Goal: Information Seeking & Learning: Learn about a topic

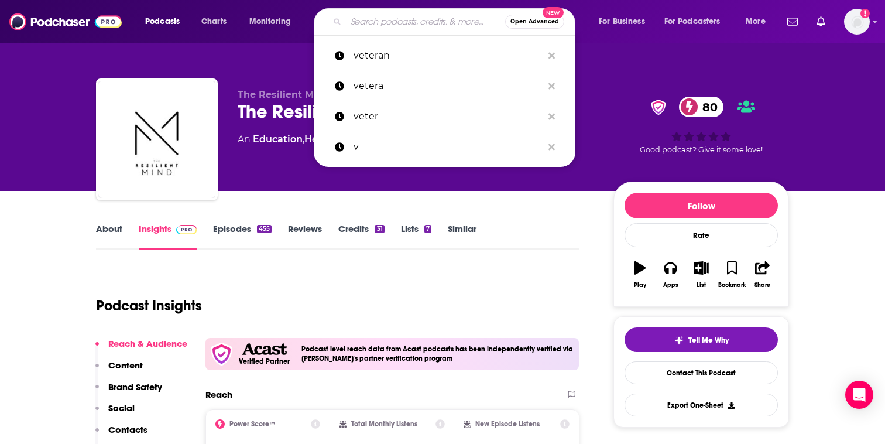
click at [375, 25] on input "Search podcasts, credits, & more..." at bounding box center [425, 21] width 159 height 19
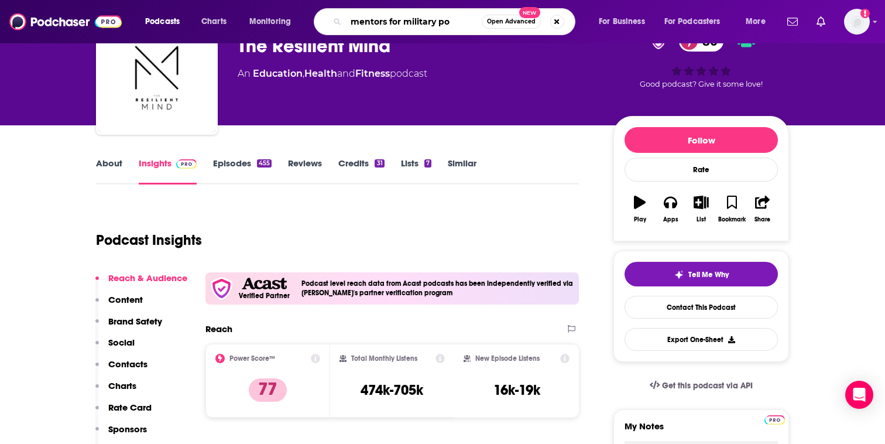
scroll to position [80, 0]
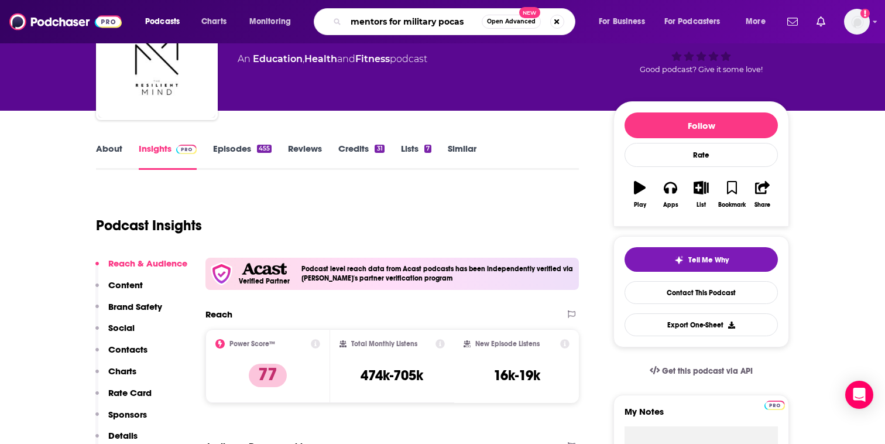
type input "mentors for military pocast"
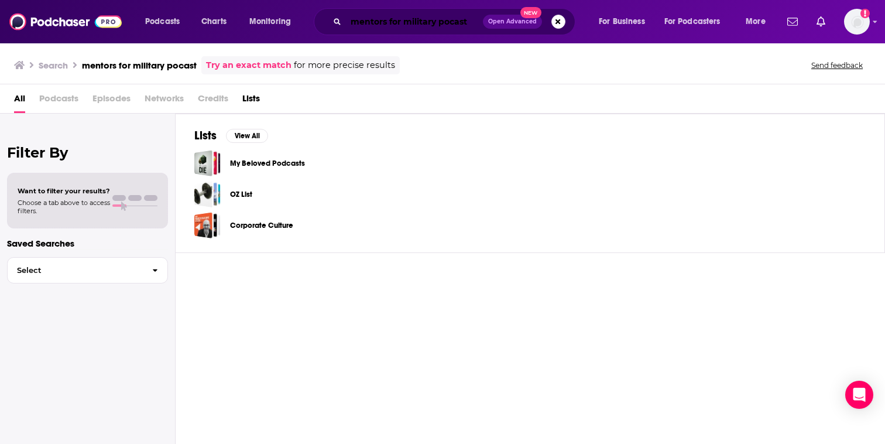
click at [474, 19] on input "mentors for military pocast" at bounding box center [414, 21] width 137 height 19
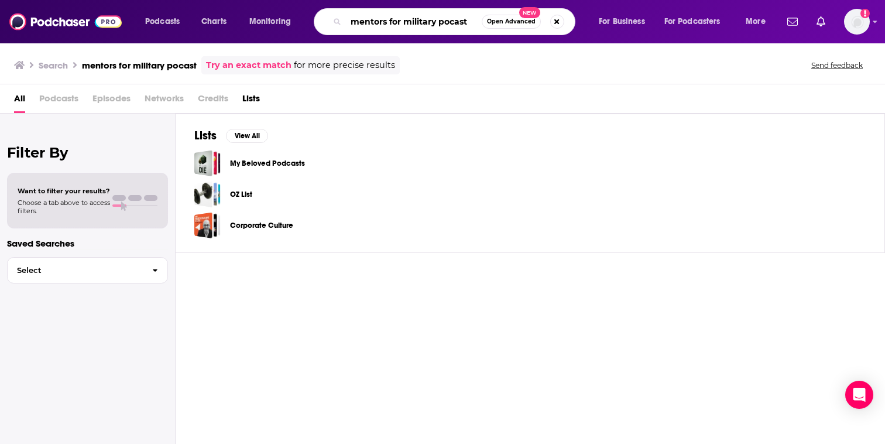
drag, startPoint x: 474, startPoint y: 25, endPoint x: 440, endPoint y: 23, distance: 33.4
click at [440, 23] on input "mentors for military pocast" at bounding box center [414, 21] width 136 height 19
type input "mentors for military"
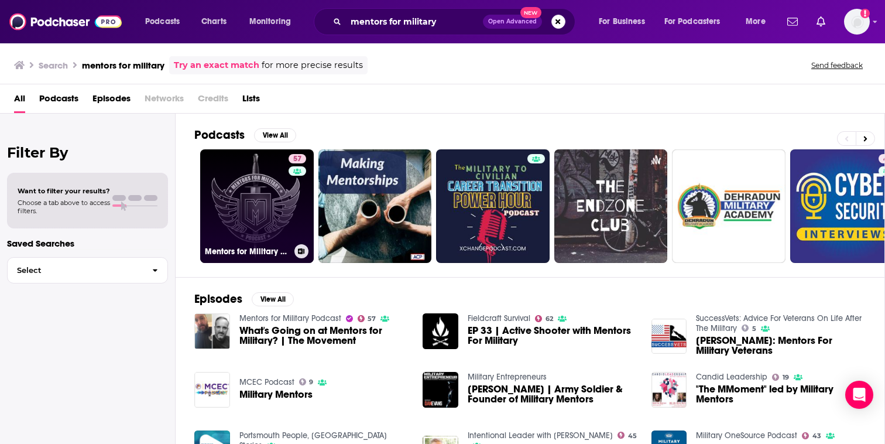
click at [234, 204] on link "57 Mentors for Military Podcast" at bounding box center [257, 206] width 114 height 114
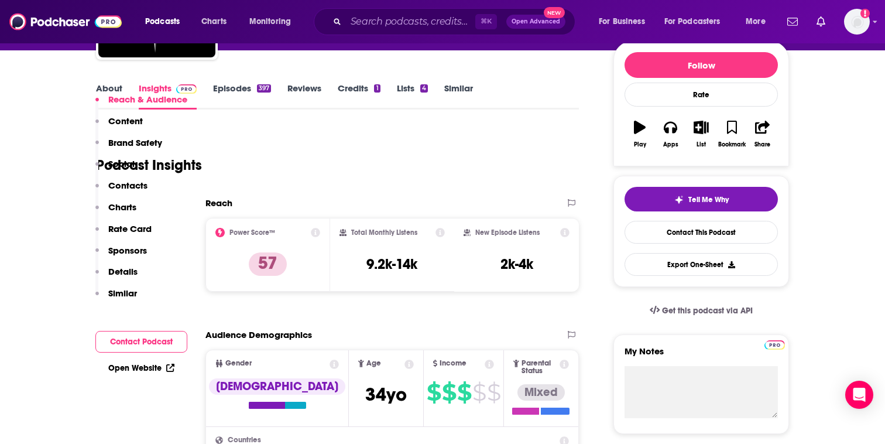
scroll to position [81, 0]
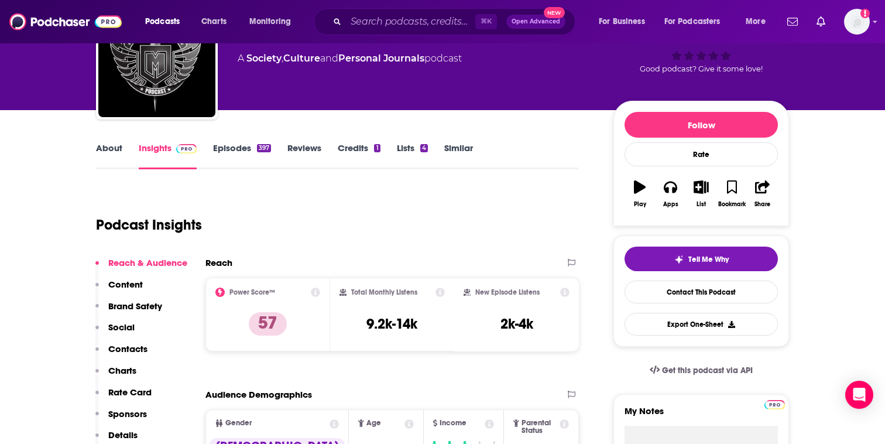
click at [237, 155] on link "Episodes 397" at bounding box center [242, 155] width 58 height 27
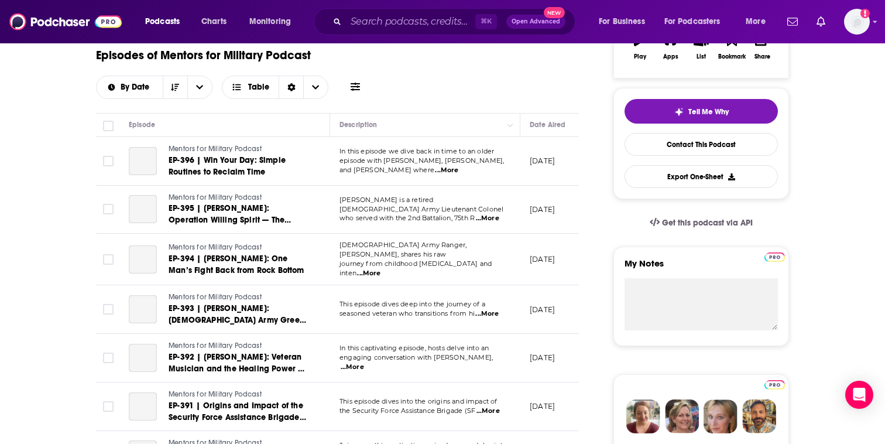
scroll to position [217, 0]
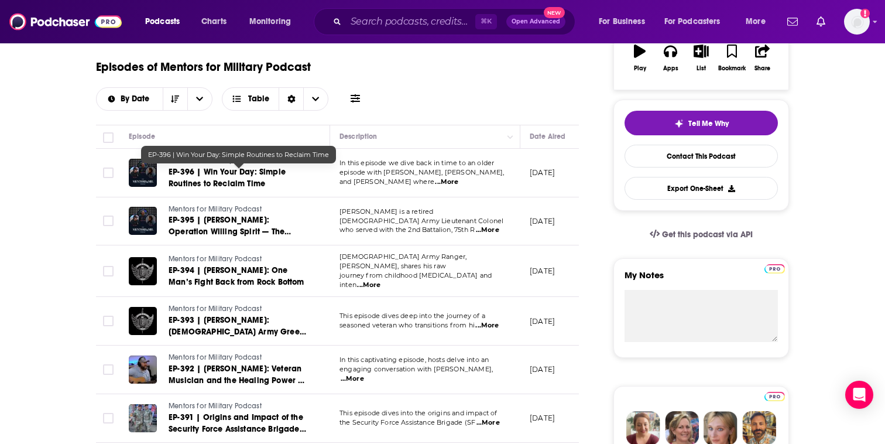
click at [244, 175] on span "EP-396 | Win Your Day: Simple Routines to Reclaim Time" at bounding box center [227, 178] width 117 height 22
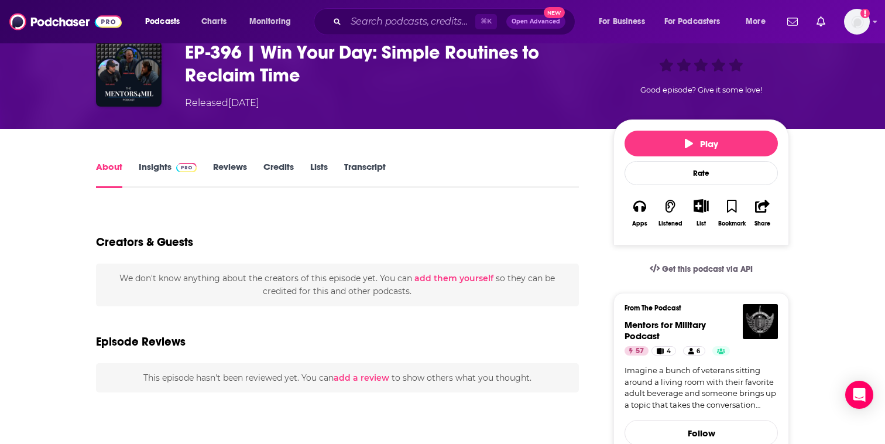
scroll to position [95, 0]
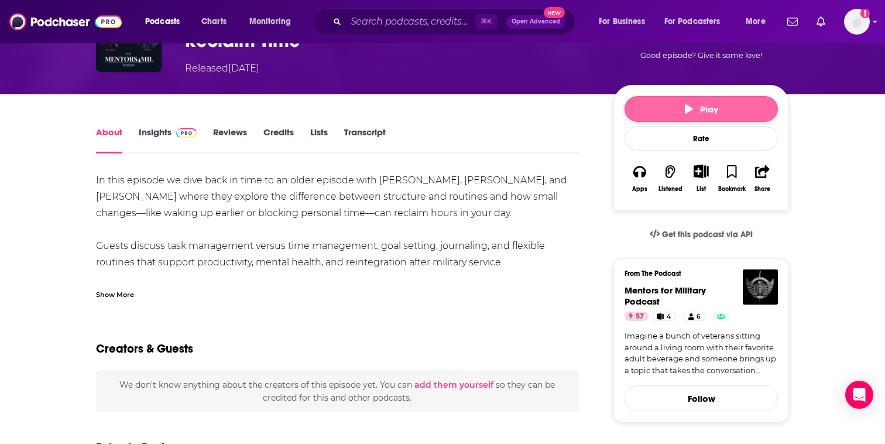
click at [721, 102] on button "Play" at bounding box center [701, 109] width 153 height 26
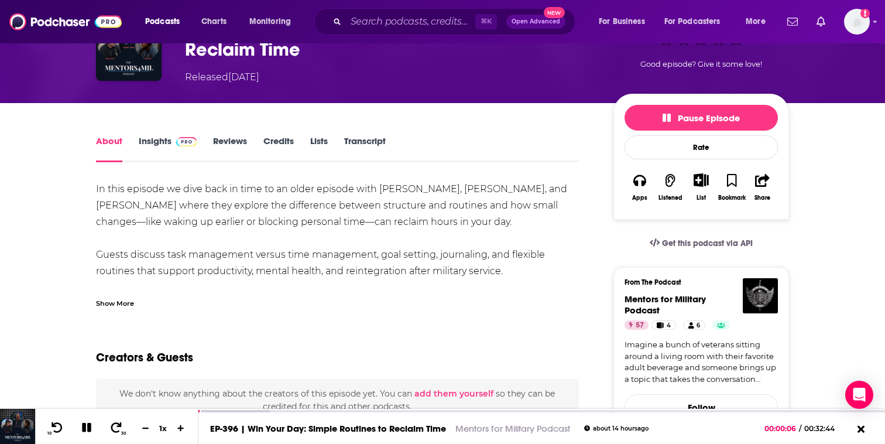
scroll to position [81, 0]
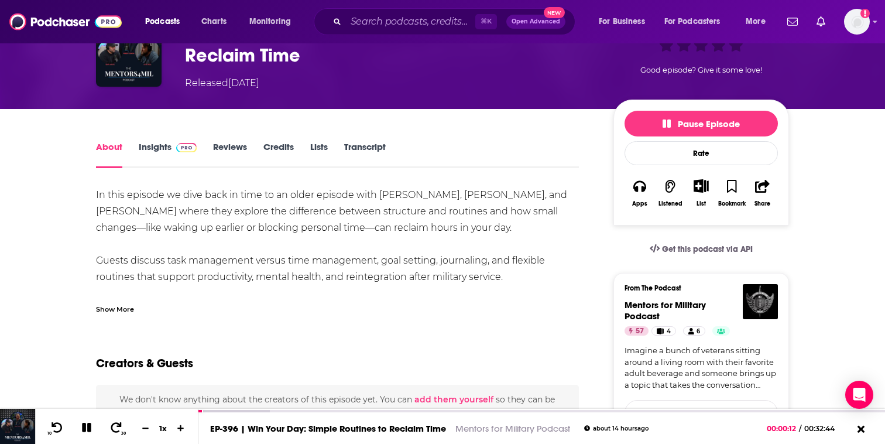
click at [131, 302] on div "In this episode we dive back in time to an older episode with [PERSON_NAME], [P…" at bounding box center [337, 250] width 483 height 127
click at [125, 307] on div "Show More" at bounding box center [115, 308] width 38 height 11
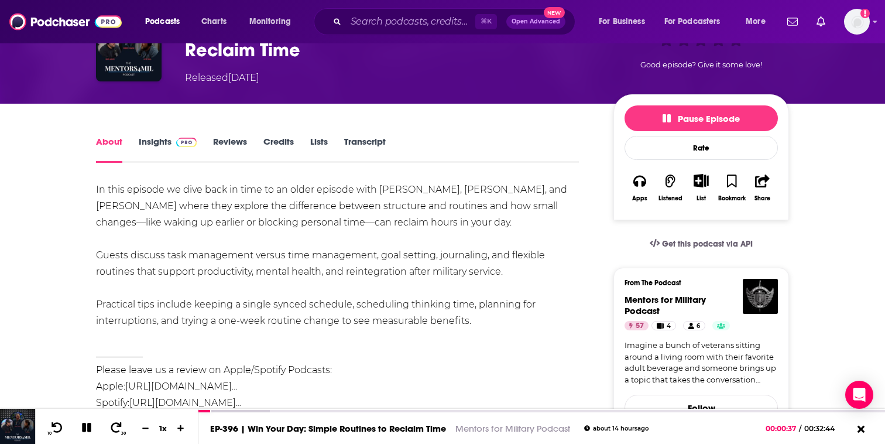
scroll to position [0, 0]
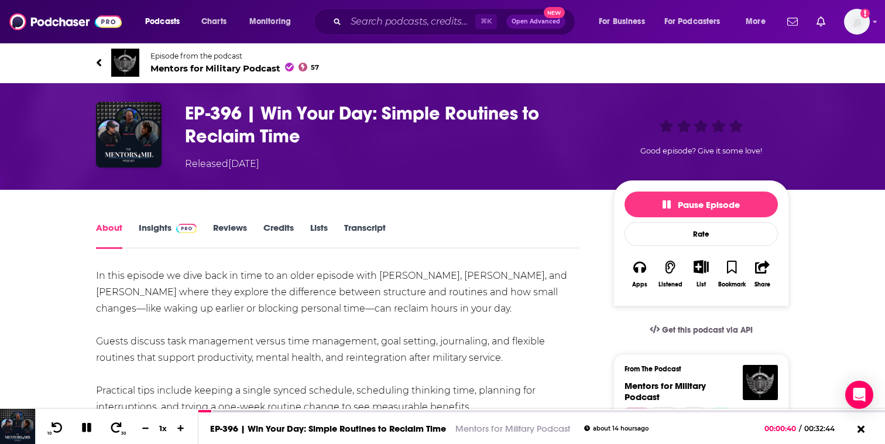
click at [375, 224] on link "Transcript" at bounding box center [365, 235] width 42 height 27
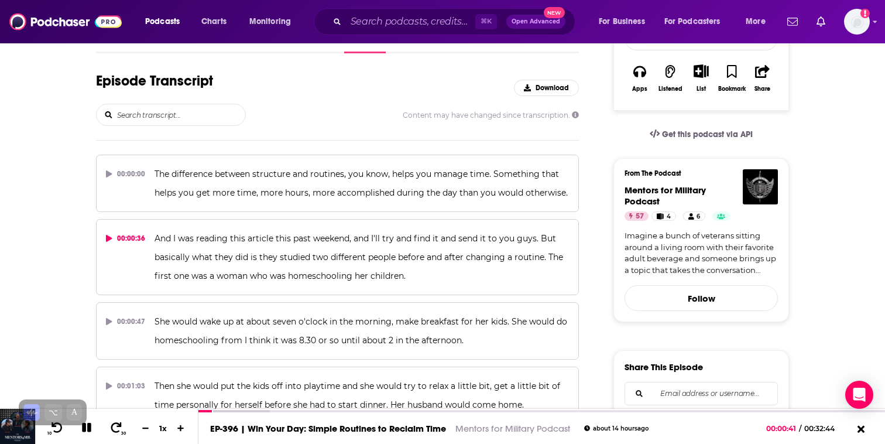
scroll to position [197, 0]
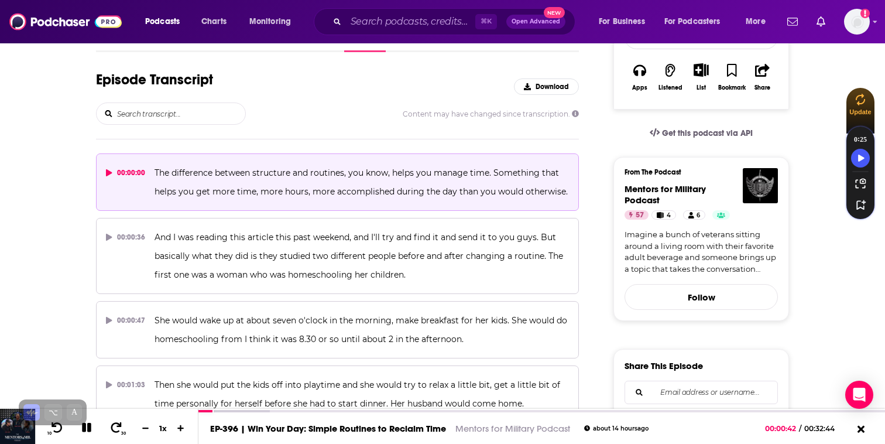
click at [358, 172] on span "The difference between structure and routines, you know, helps you manage time.…" at bounding box center [361, 181] width 413 height 29
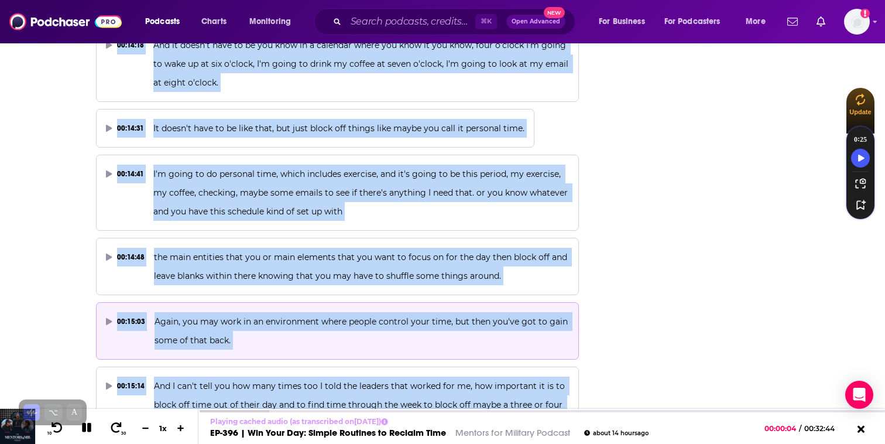
scroll to position [5772, 0]
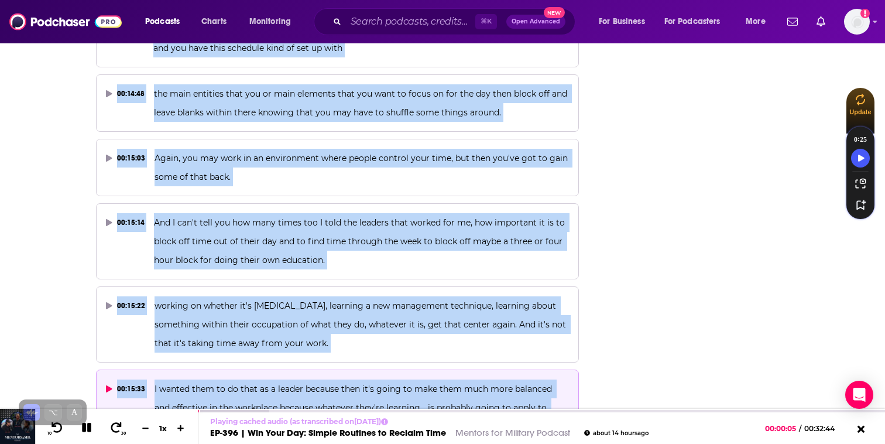
drag, startPoint x: 145, startPoint y: 133, endPoint x: 378, endPoint y: 379, distance: 338.7
copy div "The difference between structure and routines, you know, helps you manage time.…"
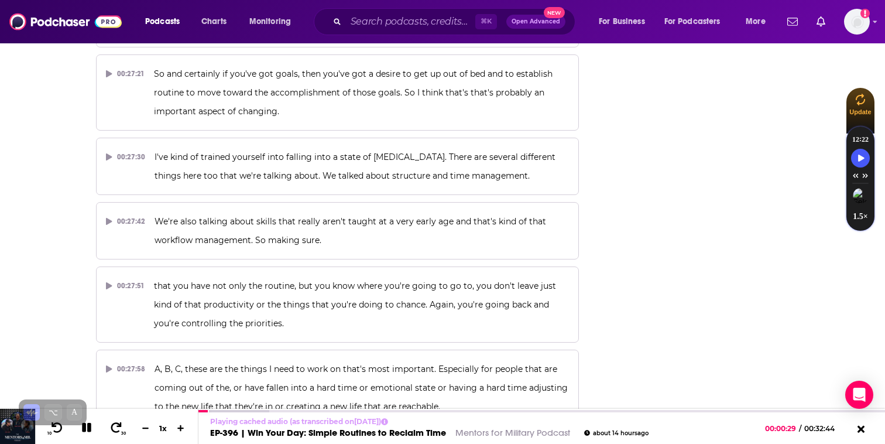
scroll to position [10650, 0]
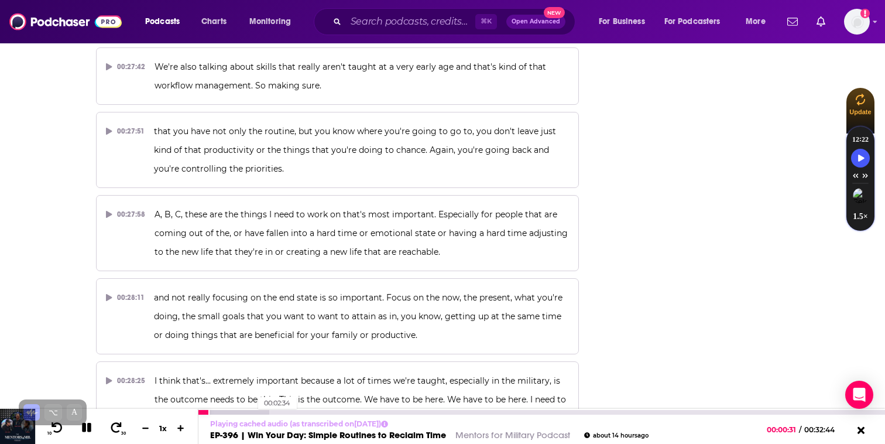
click at [255, 413] on div at bounding box center [233, 412] width 71 height 5
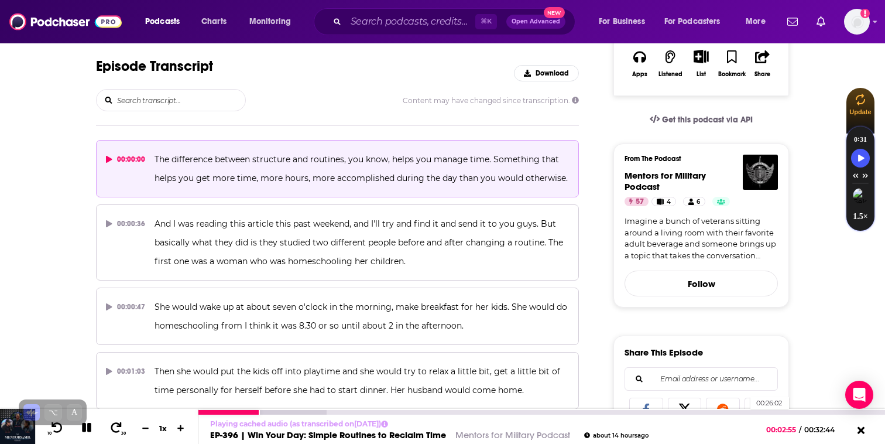
scroll to position [215, 0]
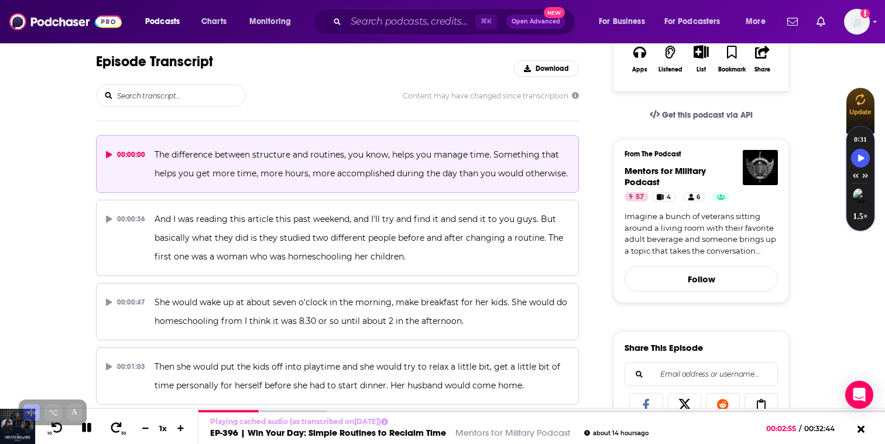
click at [748, 235] on link "Imagine a bunch of veterans sitting around a living room with their favorite ad…" at bounding box center [701, 234] width 153 height 46
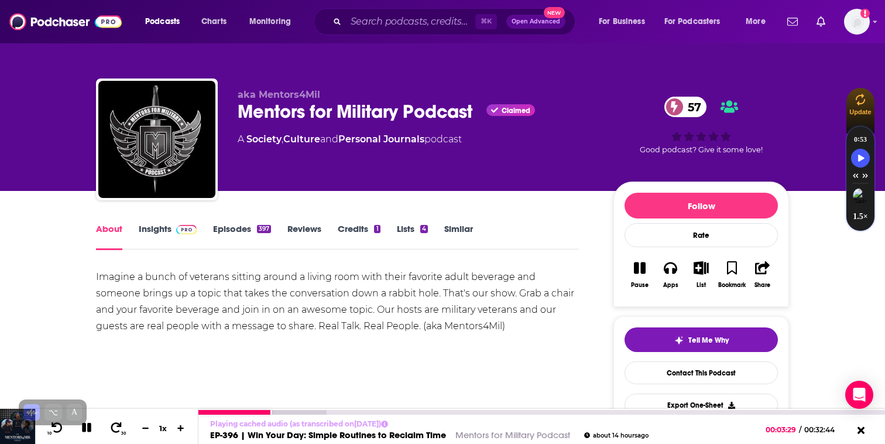
click at [87, 430] on icon at bounding box center [86, 427] width 13 height 11
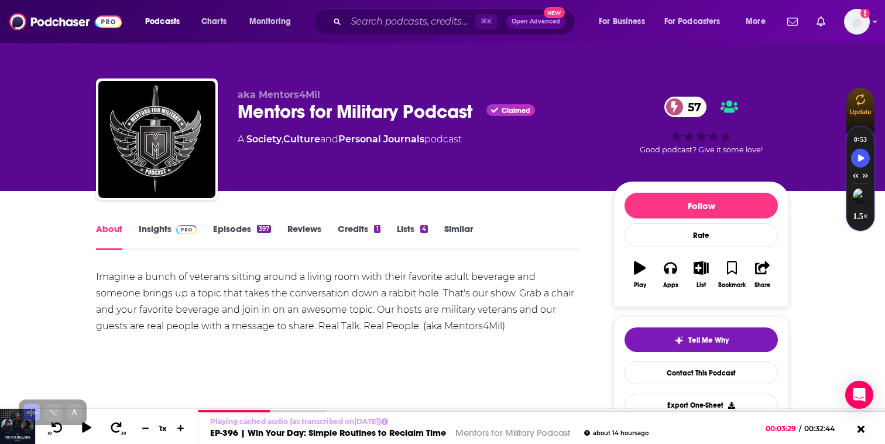
click at [237, 227] on link "Episodes 397" at bounding box center [242, 236] width 58 height 27
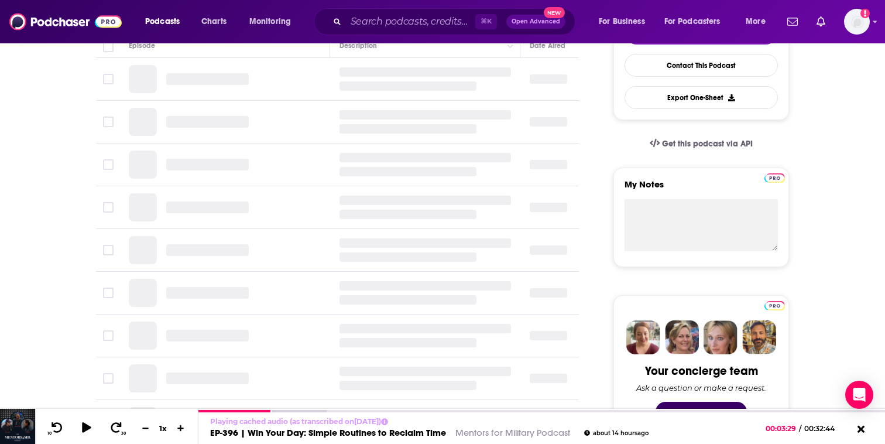
scroll to position [316, 0]
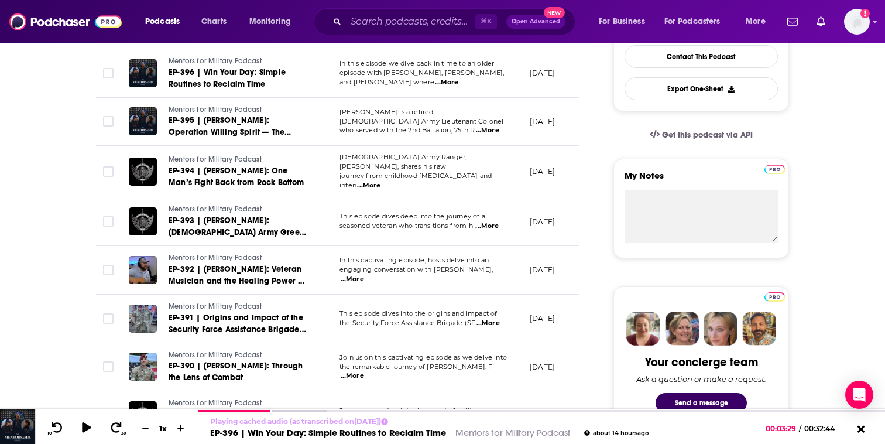
click at [490, 129] on span "...More" at bounding box center [487, 130] width 23 height 9
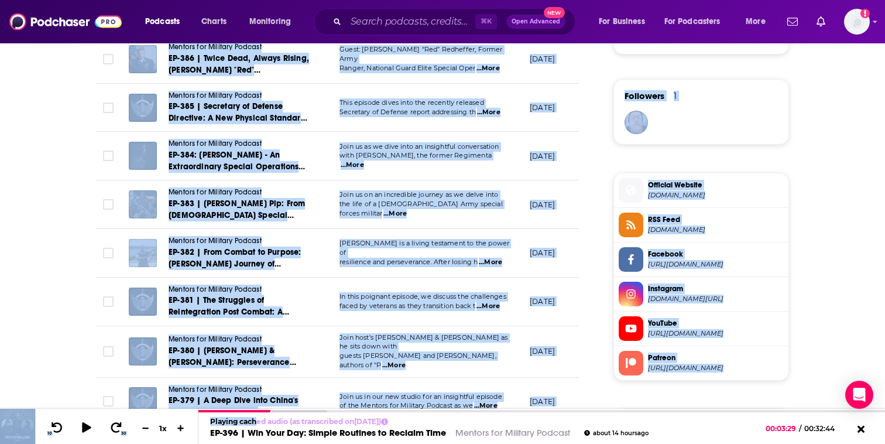
scroll to position [829, 0]
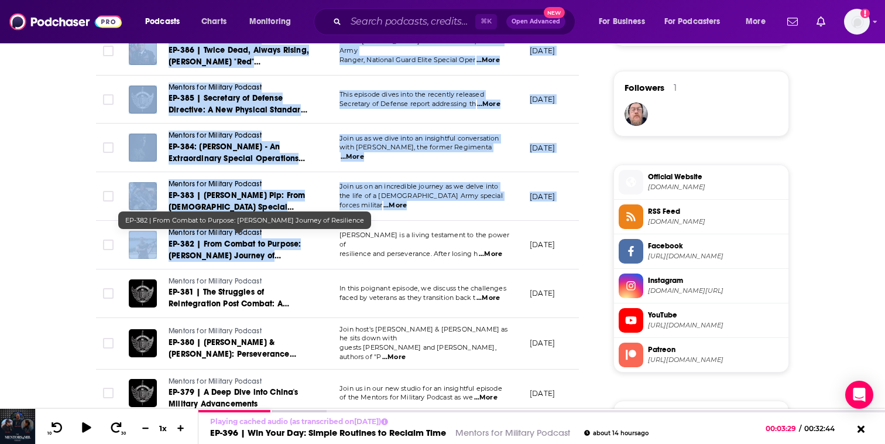
drag, startPoint x: 147, startPoint y: 101, endPoint x: 312, endPoint y: 252, distance: 223.8
click at [312, 252] on table "Episode Description Date Aired Reach Episode Guests Length Mentors for Military…" at bounding box center [337, 137] width 483 height 1249
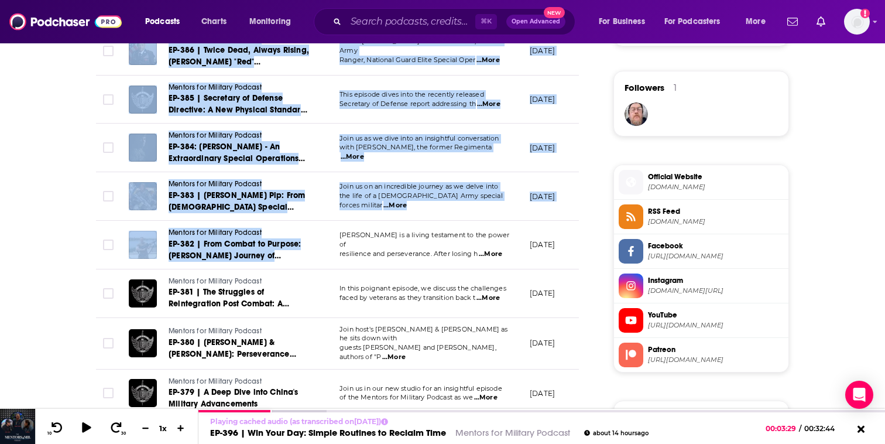
copy table "lo Ipsumdolors Amet Conse Adipi Elitsed Doeius Tempor Incidid utl Etdolore Magn…"
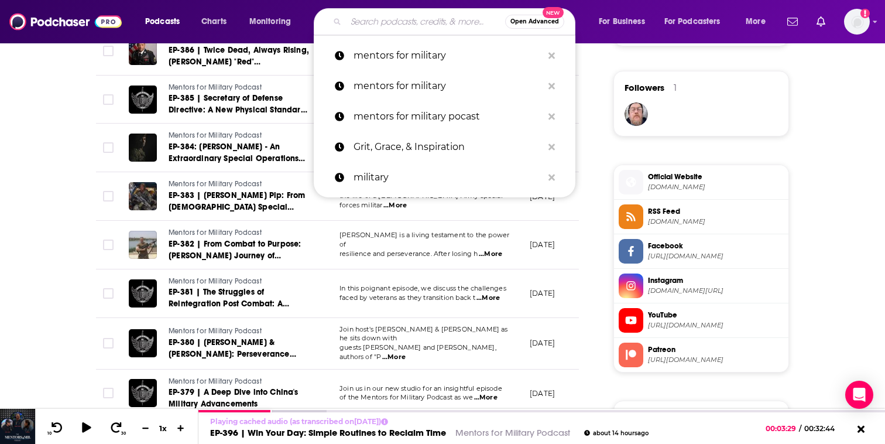
click at [396, 20] on input "Search podcasts, credits, & more..." at bounding box center [425, 21] width 159 height 19
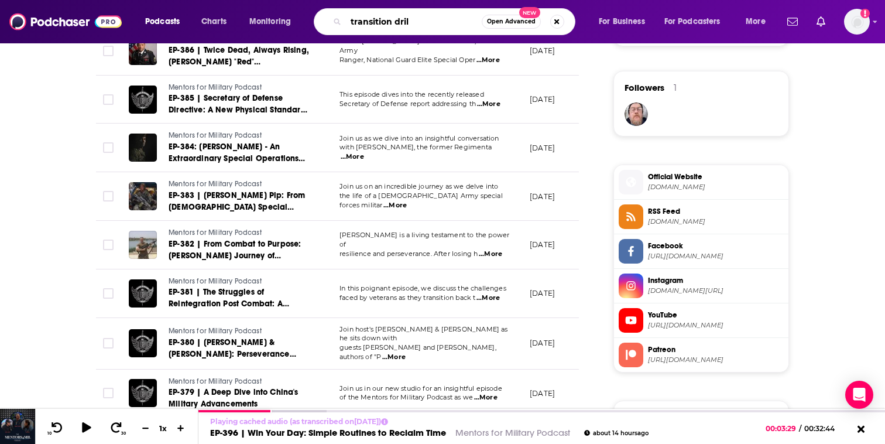
type input "transition drill"
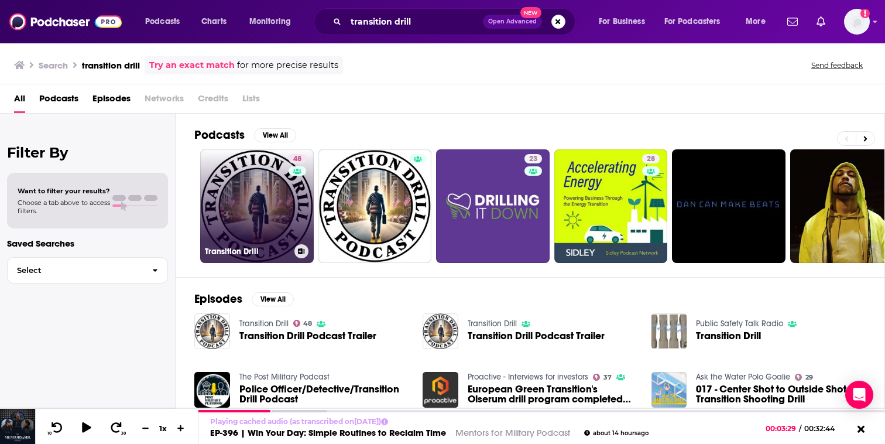
click at [239, 191] on link "48 Transition Drill" at bounding box center [257, 206] width 114 height 114
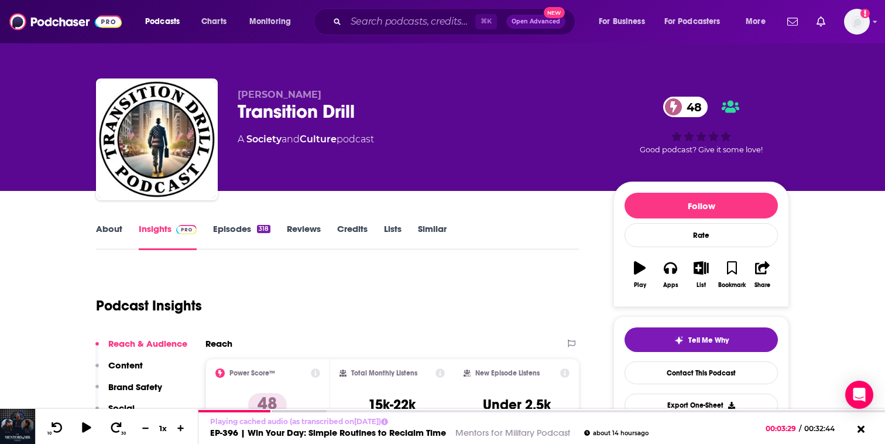
click at [237, 228] on link "Episodes 318" at bounding box center [241, 236] width 57 height 27
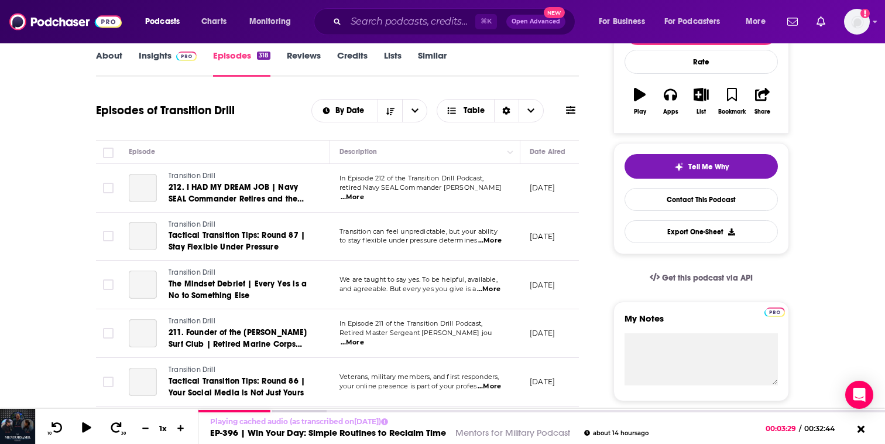
scroll to position [174, 0]
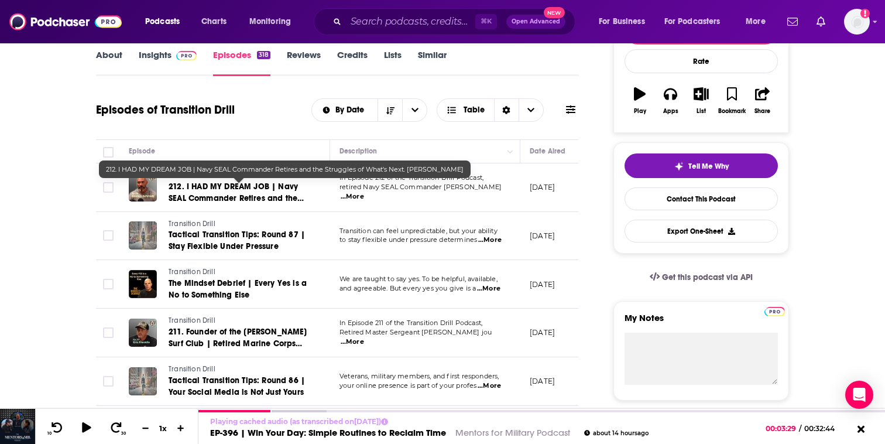
click at [269, 197] on span "212. I HAD MY DREAM JOB | Navy SEAL Commander Retires and the Struggles of What…" at bounding box center [236, 203] width 135 height 45
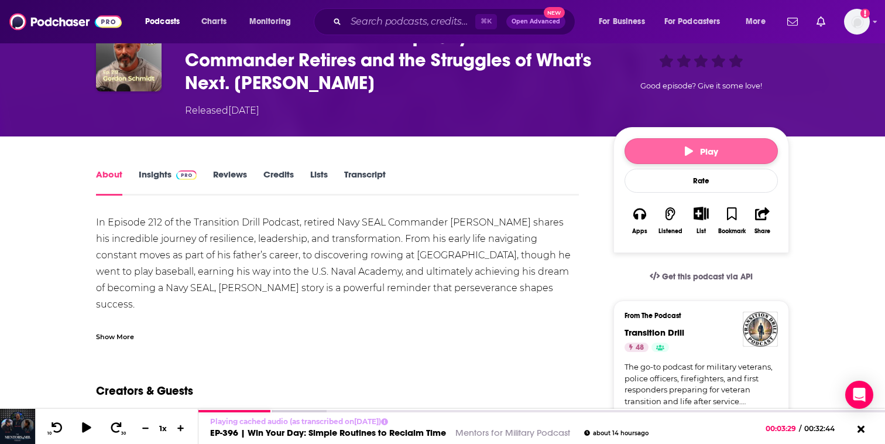
scroll to position [114, 0]
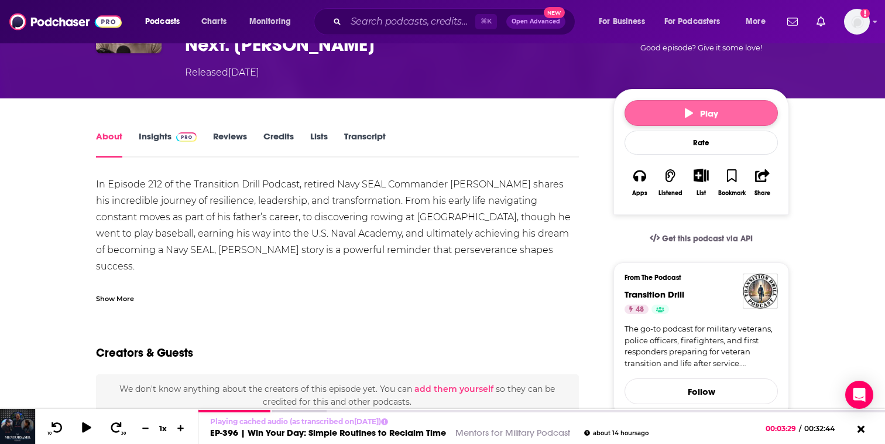
click at [702, 108] on span "Play" at bounding box center [701, 113] width 33 height 11
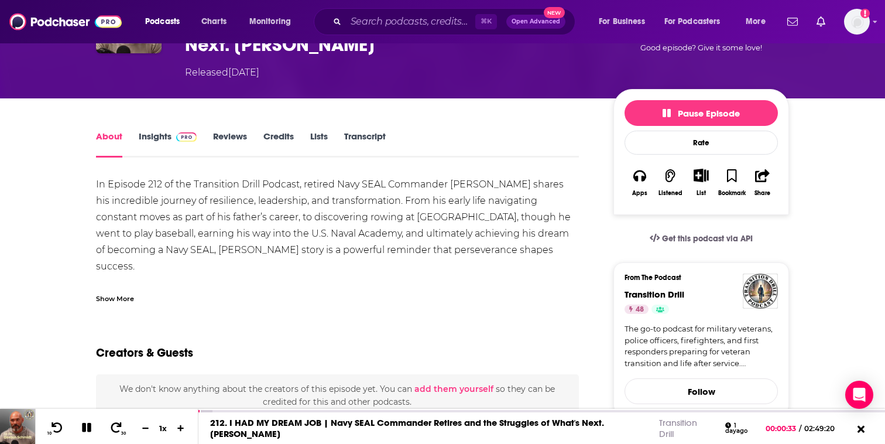
click at [358, 141] on link "Transcript" at bounding box center [365, 144] width 42 height 27
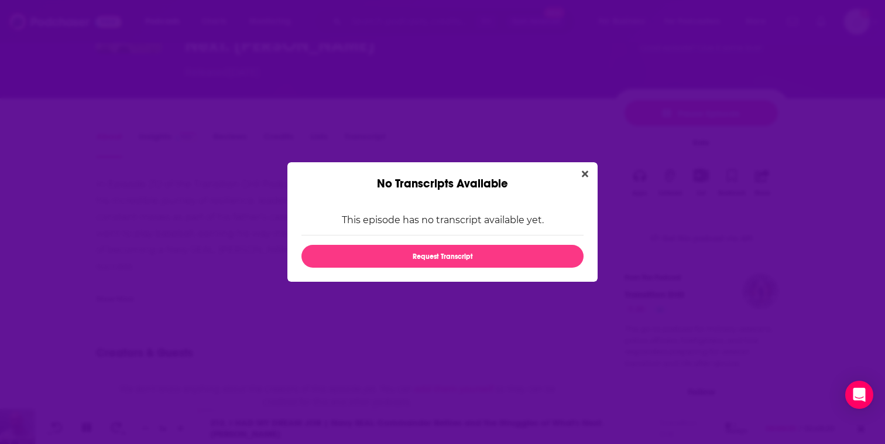
scroll to position [0, 0]
click at [584, 178] on button "Close" at bounding box center [585, 174] width 16 height 15
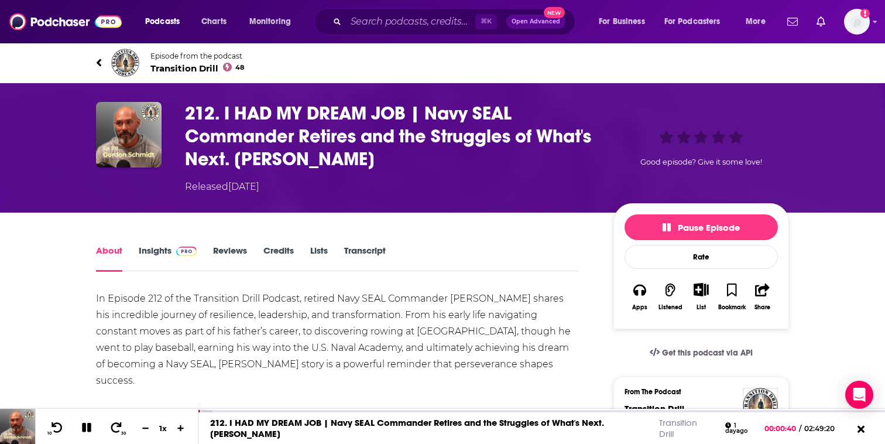
click at [101, 66] on icon at bounding box center [99, 63] width 6 height 12
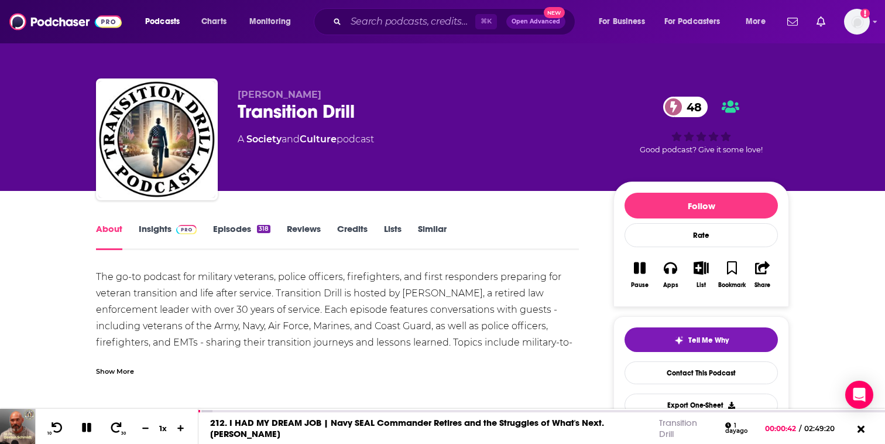
click at [239, 235] on link "Episodes 318" at bounding box center [241, 236] width 57 height 27
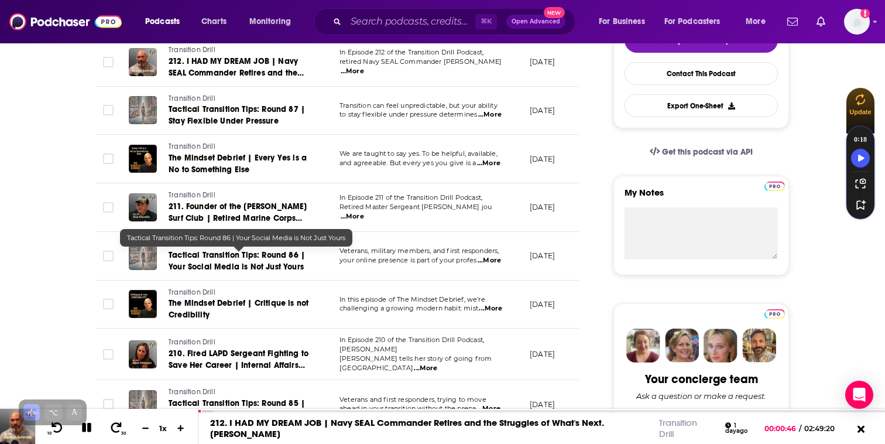
scroll to position [487, 0]
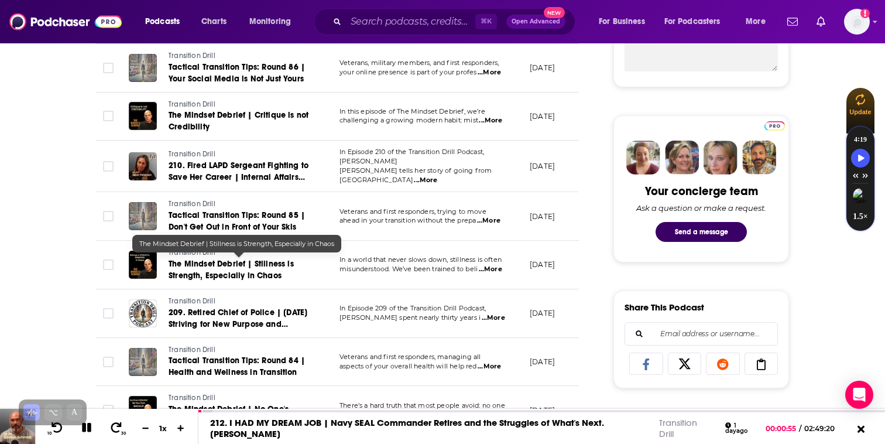
click at [270, 273] on span "The Mindset Debrief | Stillness is Strength, Especially in Chaos" at bounding box center [231, 270] width 125 height 22
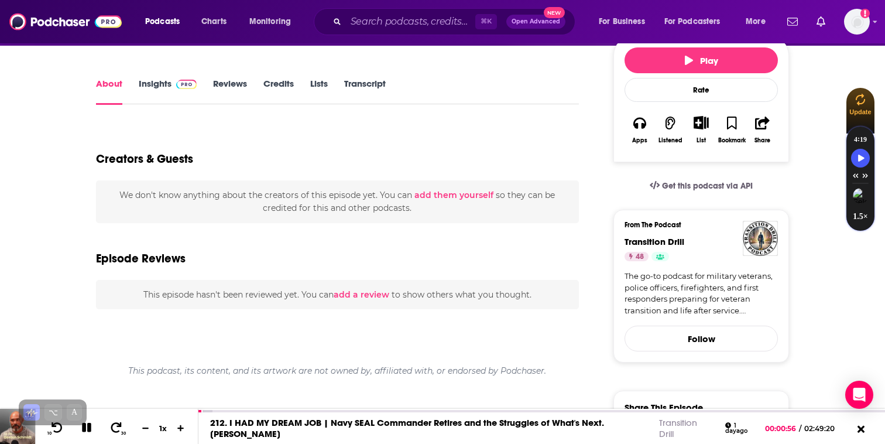
scroll to position [167, 0]
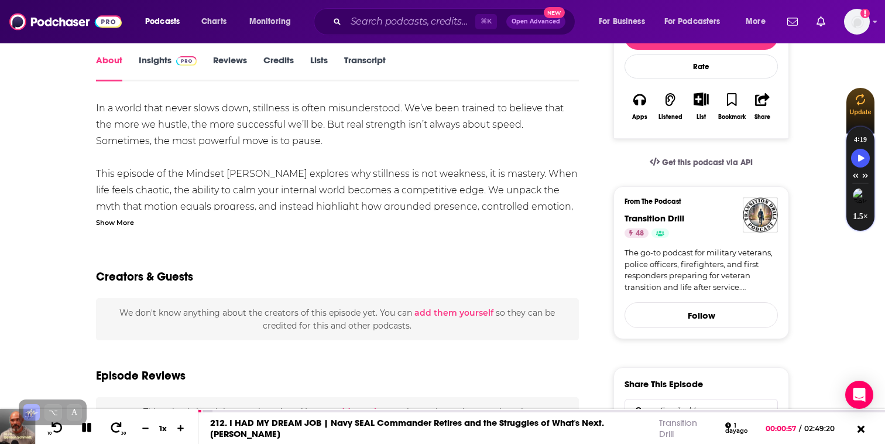
click at [375, 62] on link "Transcript" at bounding box center [365, 67] width 42 height 27
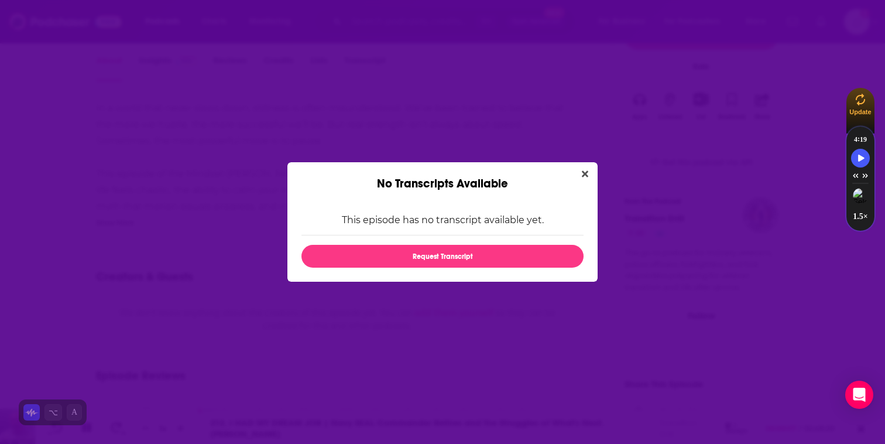
scroll to position [0, 0]
click at [587, 172] on icon "Close" at bounding box center [585, 174] width 6 height 6
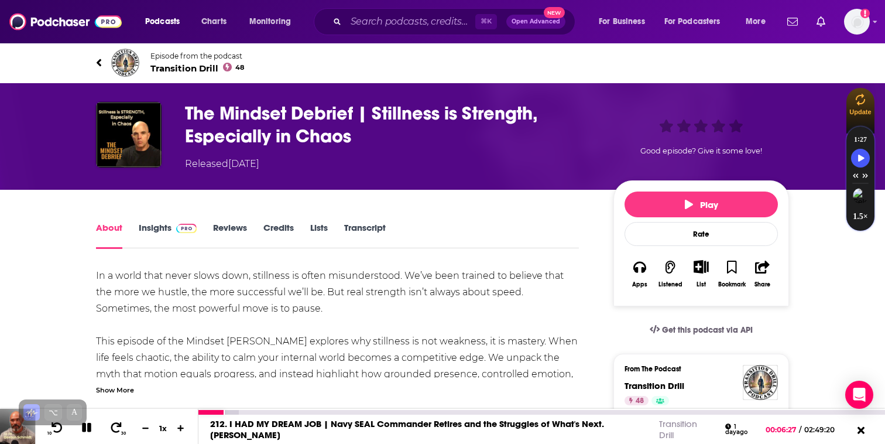
click at [88, 430] on icon at bounding box center [86, 427] width 9 height 9
click at [364, 22] on input "Search podcasts, credits, & more..." at bounding box center [410, 21] width 129 height 19
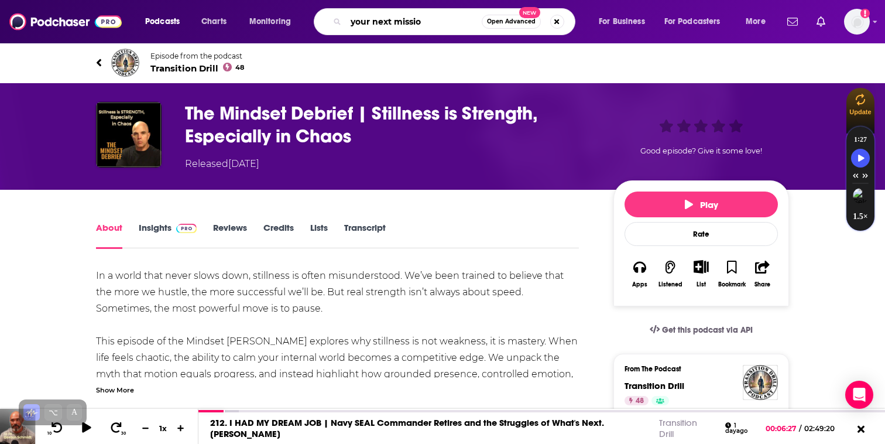
type input "your next mission"
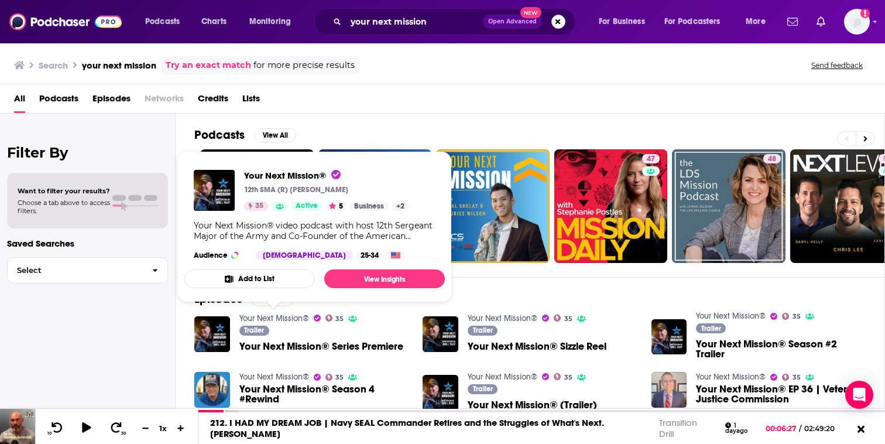
click at [291, 318] on link "Your Next Mission®" at bounding box center [274, 318] width 70 height 10
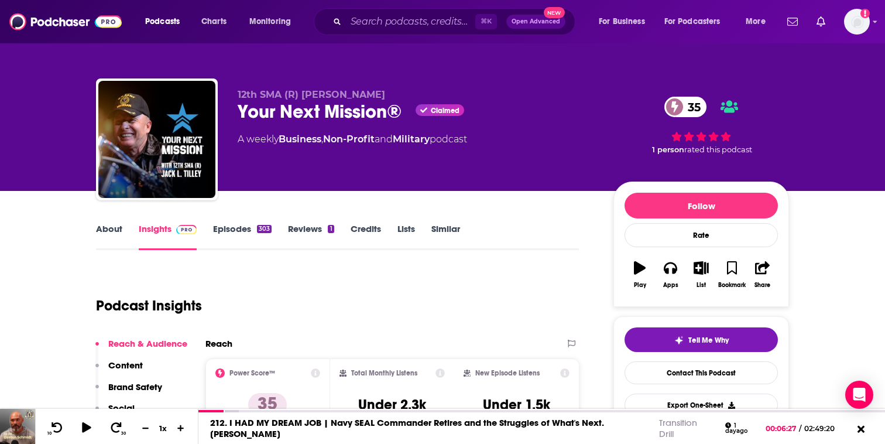
click at [237, 233] on link "Episodes 303" at bounding box center [242, 236] width 59 height 27
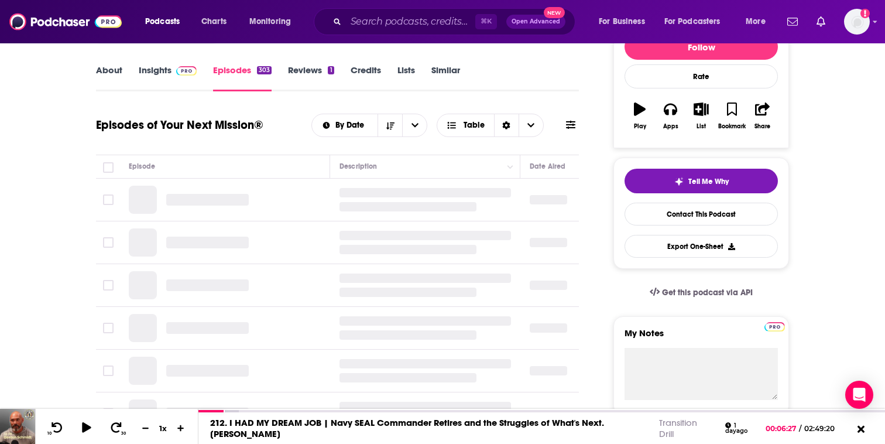
scroll to position [160, 0]
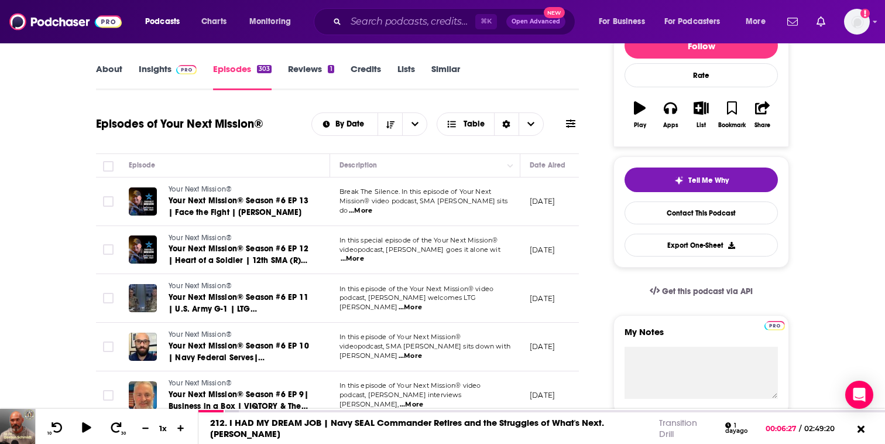
click at [372, 208] on span "...More" at bounding box center [360, 210] width 23 height 9
click at [364, 255] on span "...More" at bounding box center [352, 258] width 23 height 9
click at [222, 248] on span "Your Next Mission® Season #6 EP 12 | Heart of a Soldier | 12th SMA (R) [PERSON_…" at bounding box center [239, 260] width 140 height 33
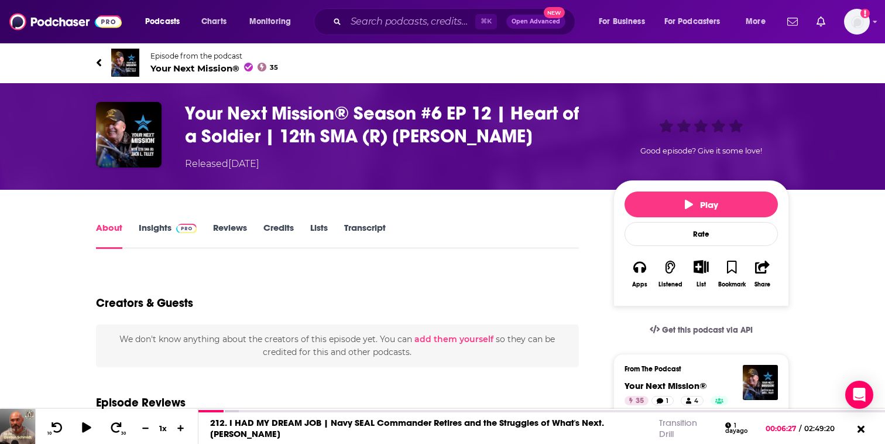
click at [351, 232] on link "Transcript" at bounding box center [365, 235] width 42 height 27
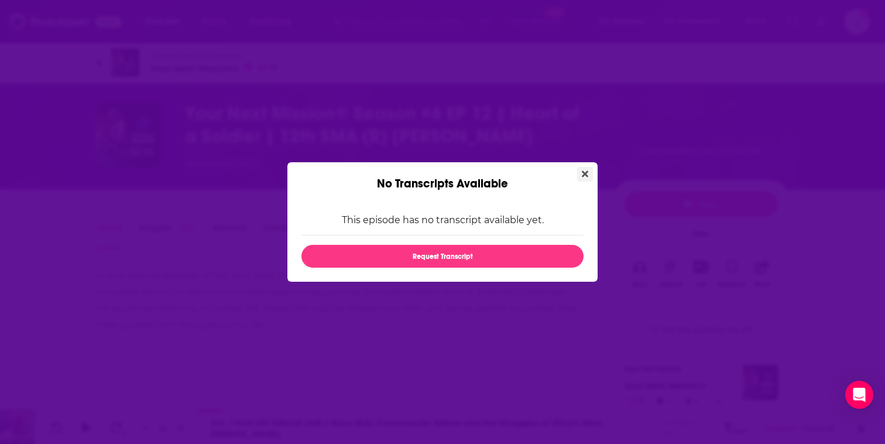
click at [581, 168] on button "Close" at bounding box center [585, 174] width 16 height 15
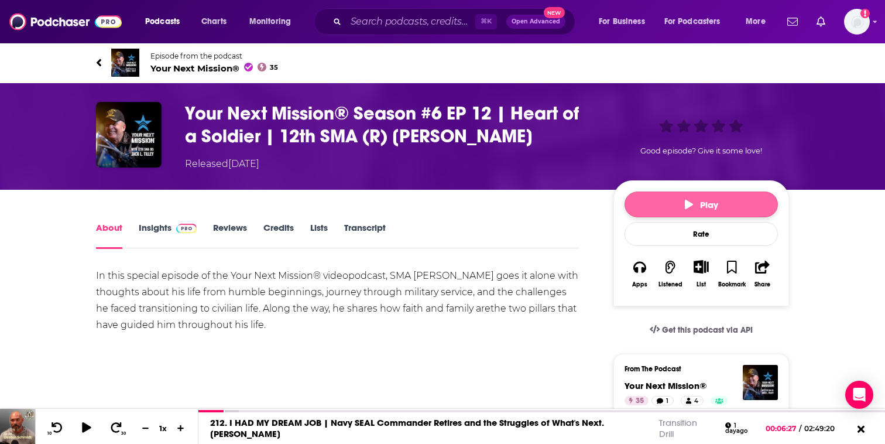
click at [701, 205] on span "Play" at bounding box center [701, 204] width 33 height 11
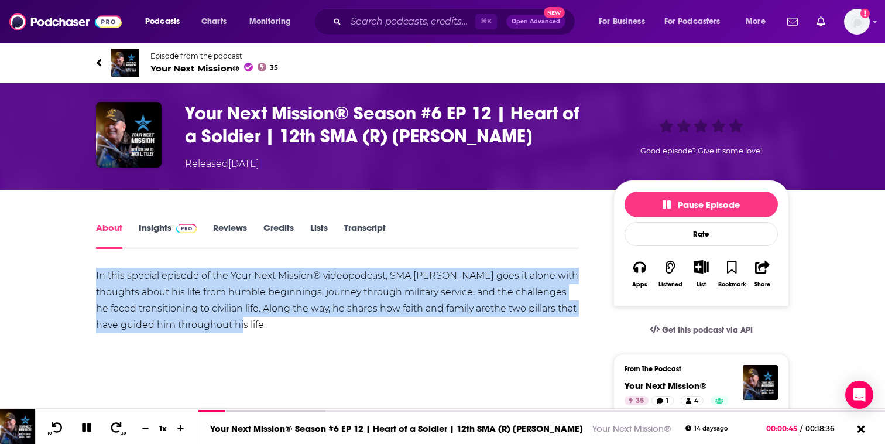
drag, startPoint x: 255, startPoint y: 325, endPoint x: 92, endPoint y: 276, distance: 170.0
copy link "In this special episode of the Your Next Mission® videopodcast, SMA [PERSON_NAM…"
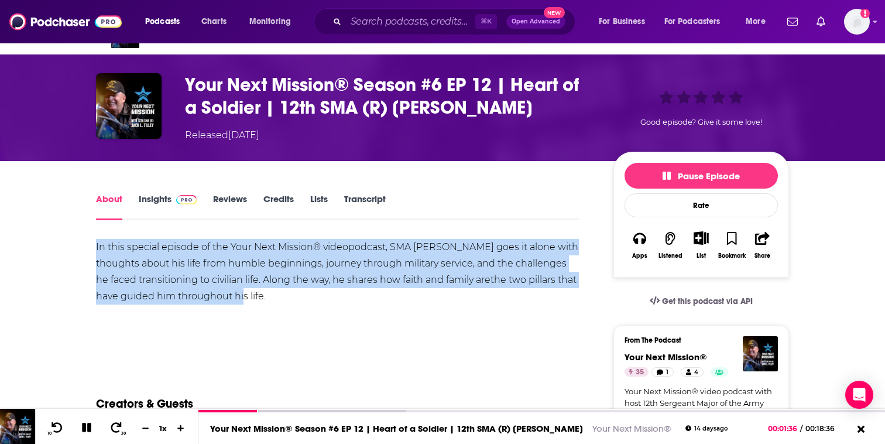
scroll to position [83, 0]
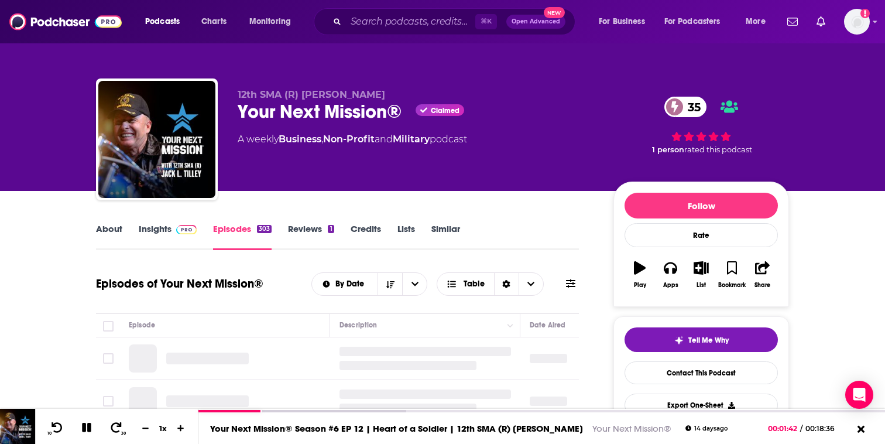
click at [116, 227] on link "About" at bounding box center [109, 236] width 26 height 27
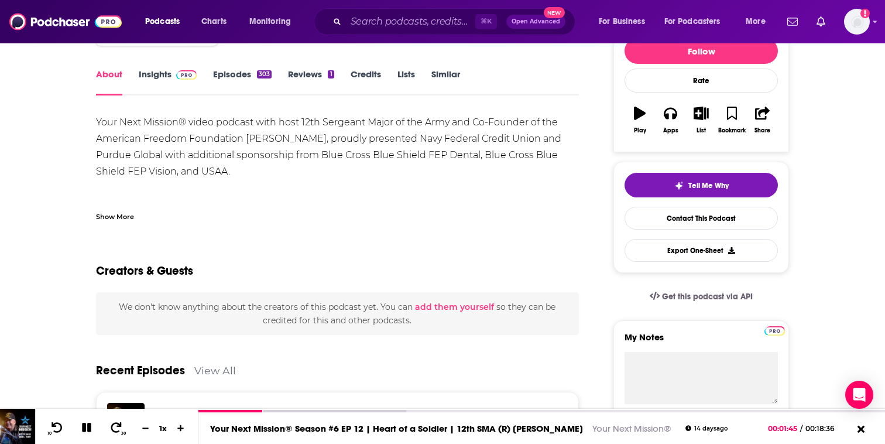
scroll to position [141, 0]
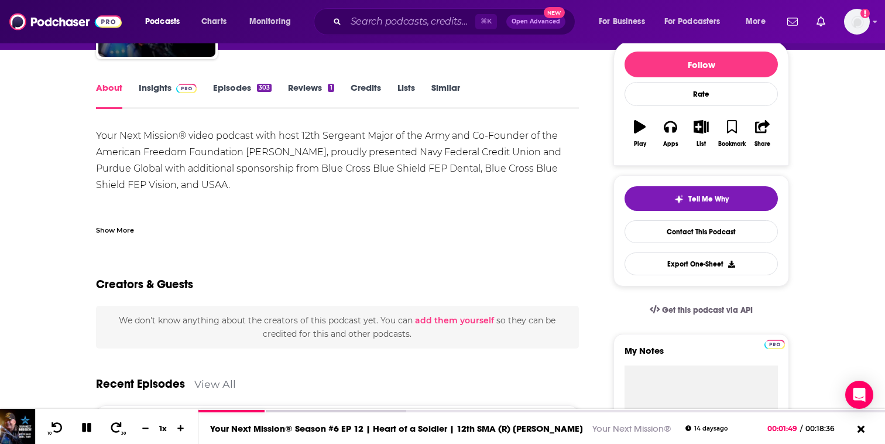
click at [127, 225] on div "Show More" at bounding box center [115, 229] width 38 height 11
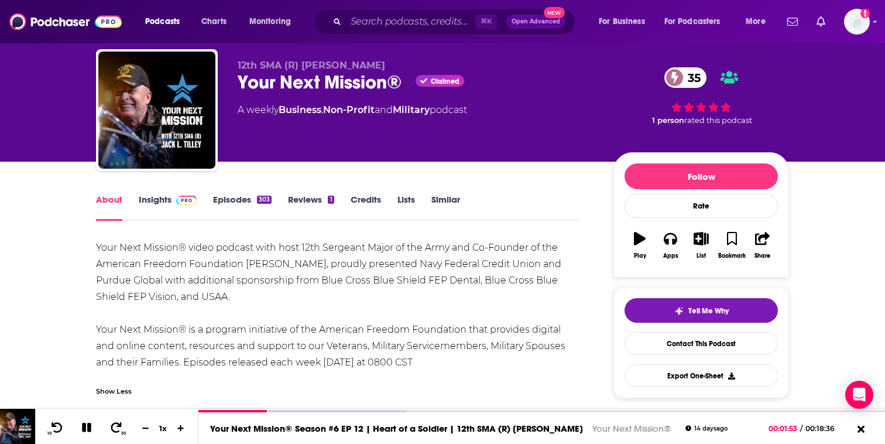
scroll to position [30, 0]
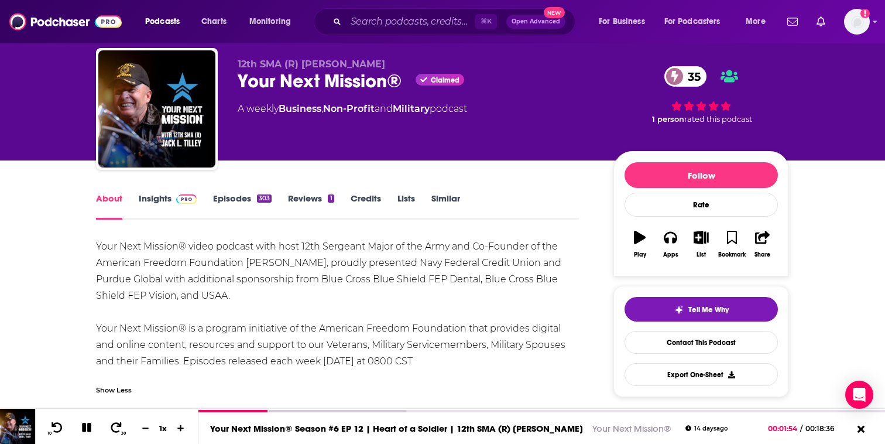
click at [232, 201] on link "Episodes 303" at bounding box center [242, 206] width 59 height 27
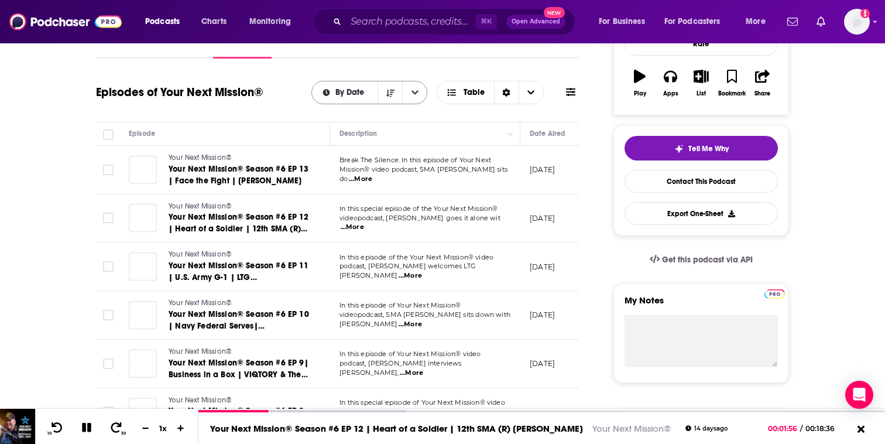
scroll to position [197, 0]
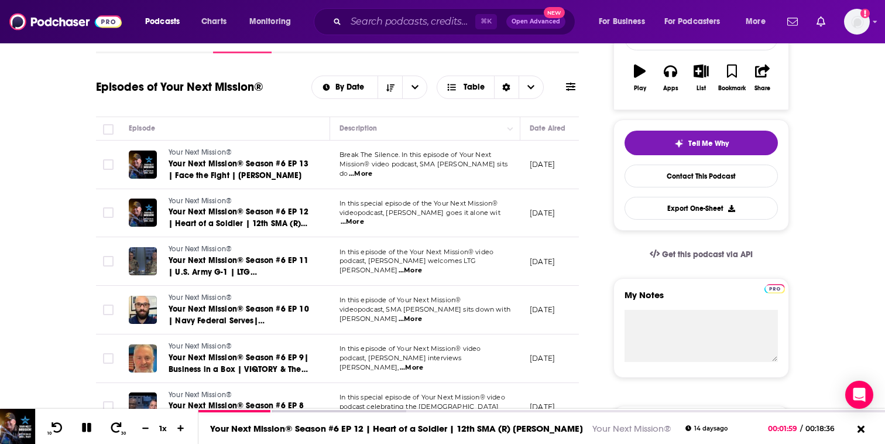
click at [364, 222] on span "...More" at bounding box center [352, 221] width 23 height 9
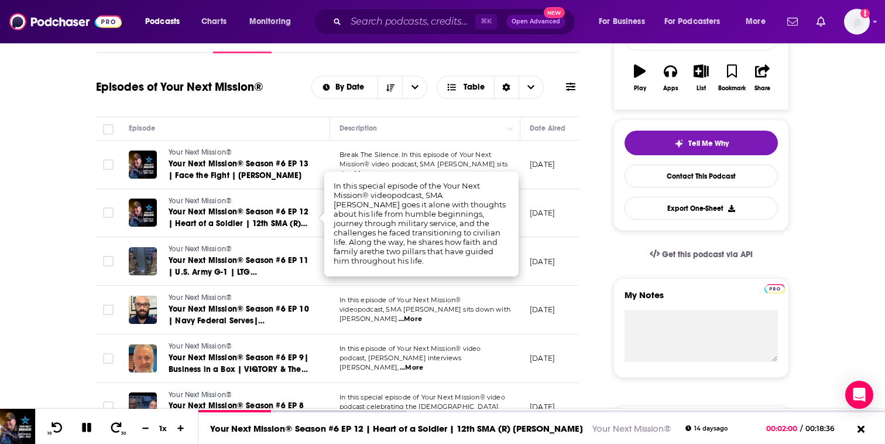
click at [494, 287] on td "In this episode of Your Next Mission® videopodcast, SMA [PERSON_NAME] sits down…" at bounding box center [425, 310] width 190 height 49
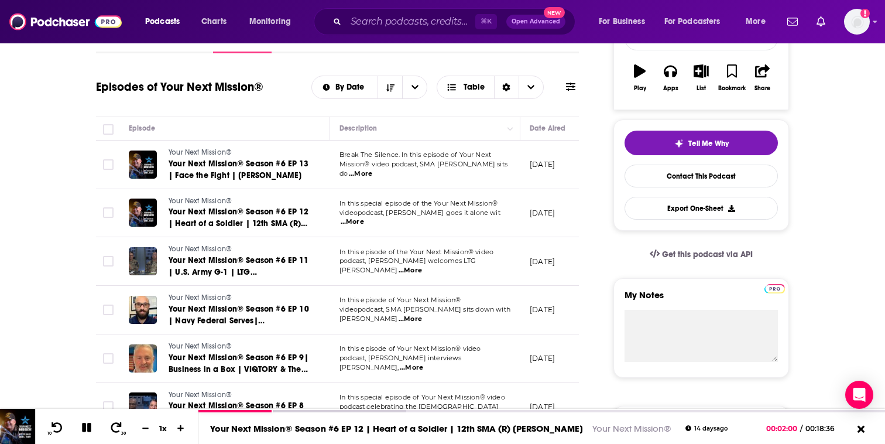
click at [422, 266] on span "...More" at bounding box center [410, 270] width 23 height 9
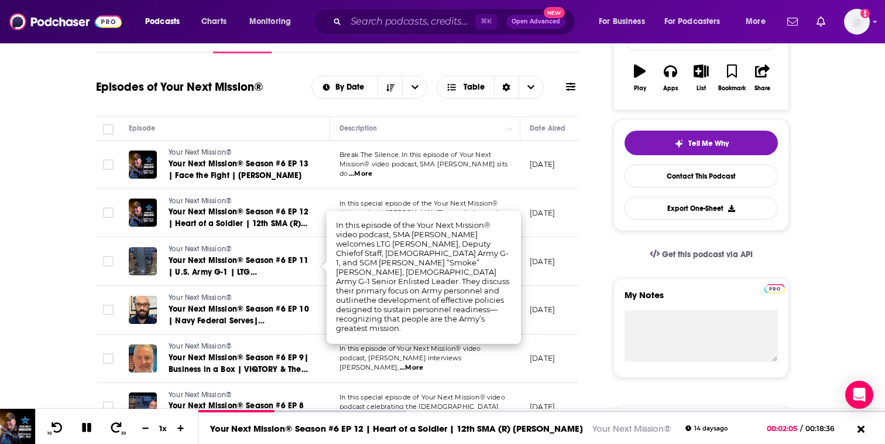
click at [489, 328] on td "In this episode of Your Next Mission® videopodcast, SMA [PERSON_NAME] sits down…" at bounding box center [425, 310] width 190 height 49
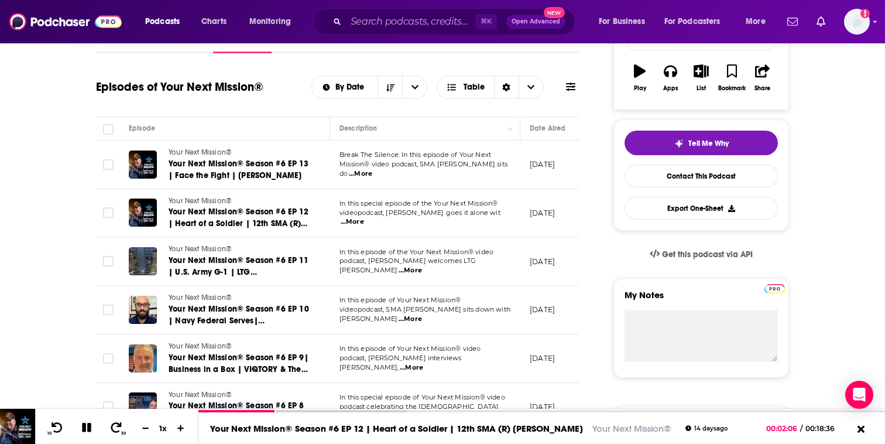
click at [422, 318] on span "...More" at bounding box center [410, 318] width 23 height 9
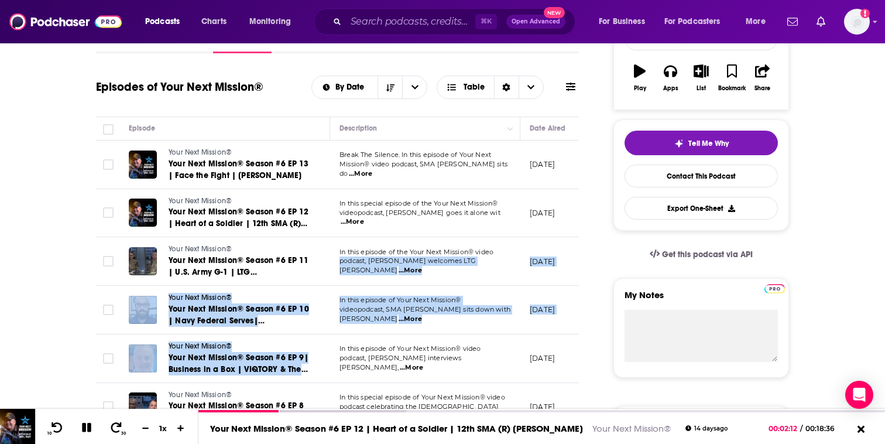
drag, startPoint x: 336, startPoint y: 266, endPoint x: 484, endPoint y: 334, distance: 163.2
click at [422, 314] on span "...More" at bounding box center [410, 318] width 23 height 9
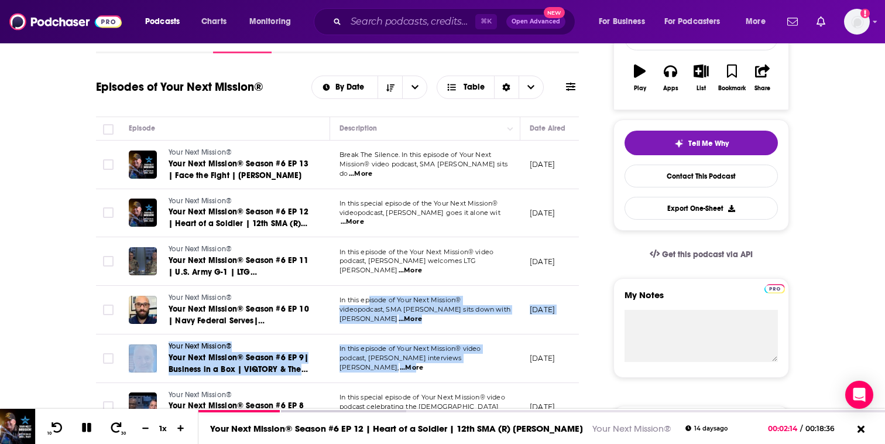
drag, startPoint x: 492, startPoint y: 368, endPoint x: 371, endPoint y: 302, distance: 137.8
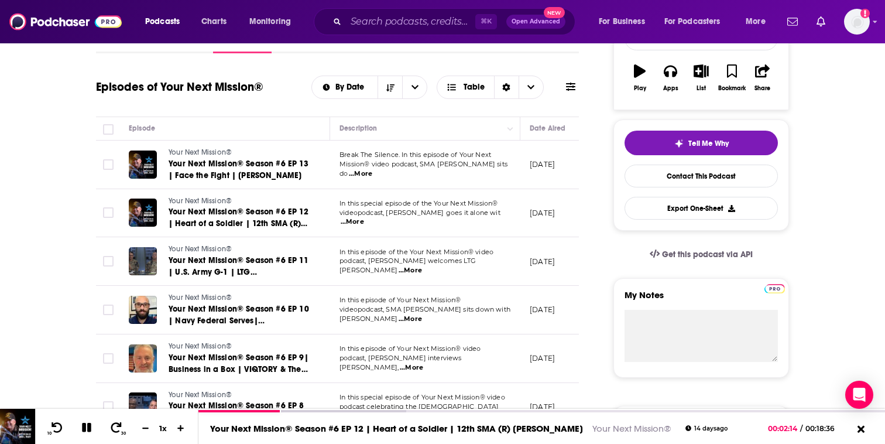
click at [422, 314] on span "...More" at bounding box center [410, 318] width 23 height 9
click at [496, 324] on td "In this episode of Your Next Mission® videopodcast, SMA [PERSON_NAME] sits down…" at bounding box center [425, 310] width 190 height 49
click at [496, 320] on td "In this episode of Your Next Mission® videopodcast, SMA [PERSON_NAME] sits down…" at bounding box center [425, 310] width 190 height 49
click at [422, 316] on span "...More" at bounding box center [410, 318] width 23 height 9
drag, startPoint x: 337, startPoint y: 268, endPoint x: 383, endPoint y: 284, distance: 48.3
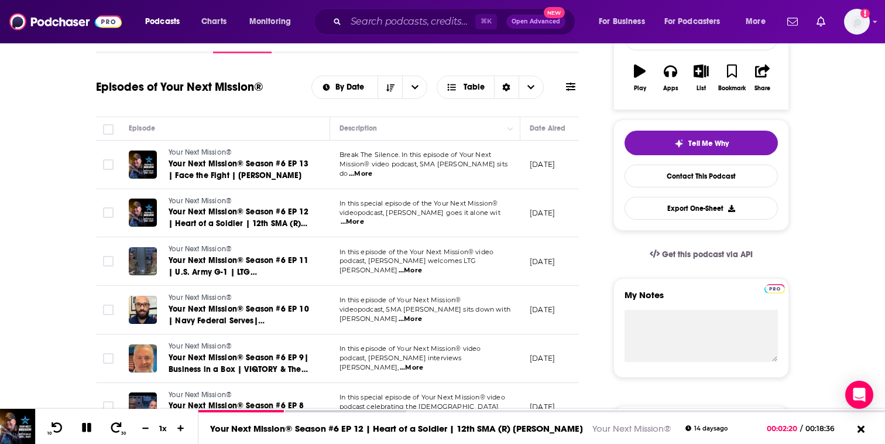
click at [349, 299] on td "In this episode of Your Next Mission® videopodcast, SMA [PERSON_NAME] sits down…" at bounding box center [425, 310] width 190 height 49
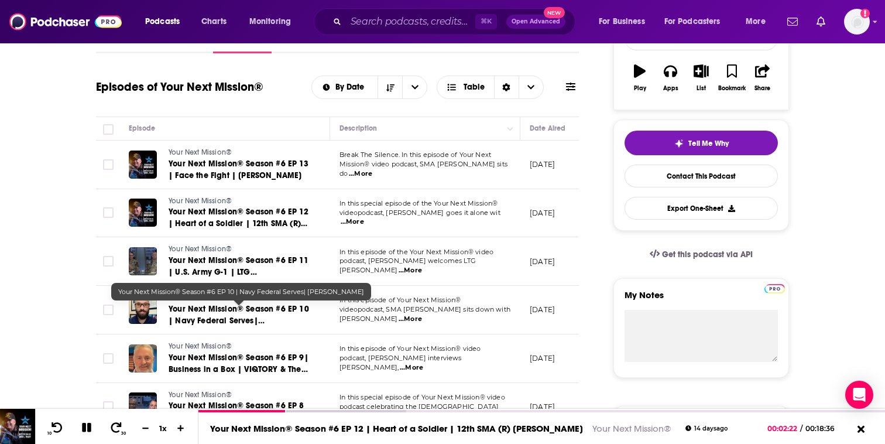
click at [264, 314] on link "Your Next Mission® Season #6 EP 10 | Navy Federal Serves| [PERSON_NAME]" at bounding box center [239, 314] width 140 height 23
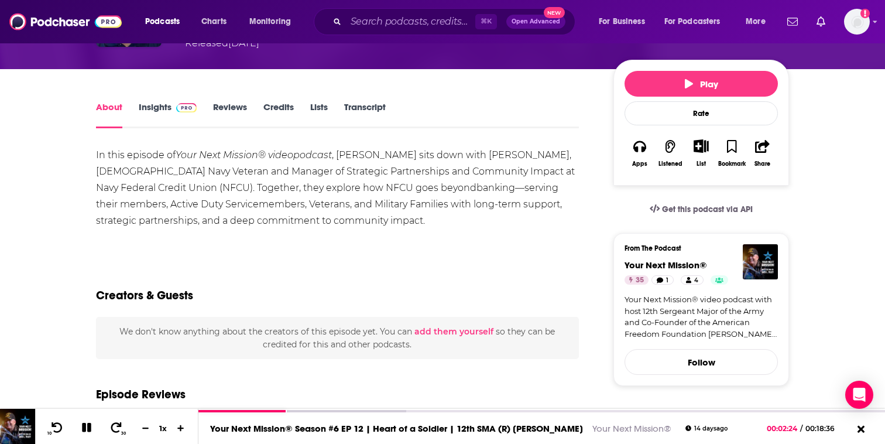
scroll to position [101, 0]
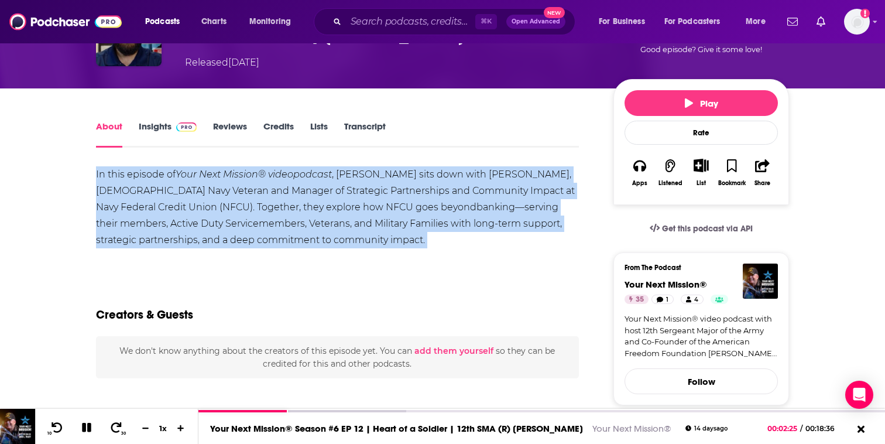
drag, startPoint x: 90, startPoint y: 171, endPoint x: 345, endPoint y: 270, distance: 273.4
copy div "In this episode of Your Next Mission® videopodcast , SMA [PERSON_NAME] sits dow…"
click at [92, 424] on button at bounding box center [87, 428] width 20 height 15
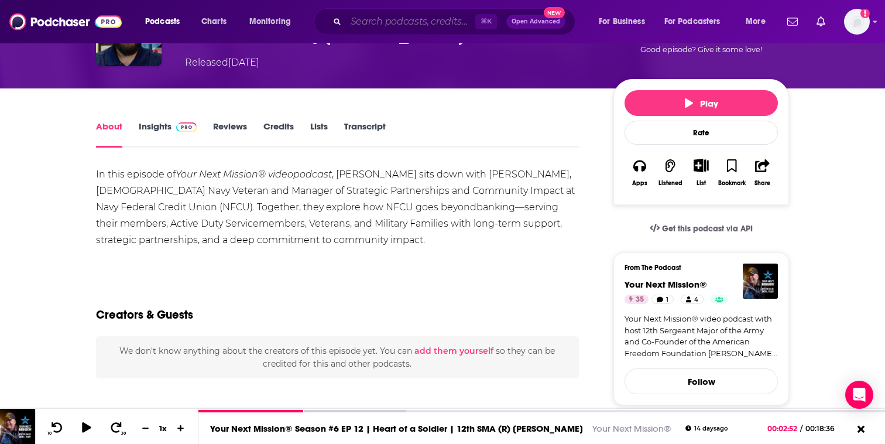
click at [389, 20] on input "Search podcasts, credits, & more..." at bounding box center [410, 21] width 129 height 19
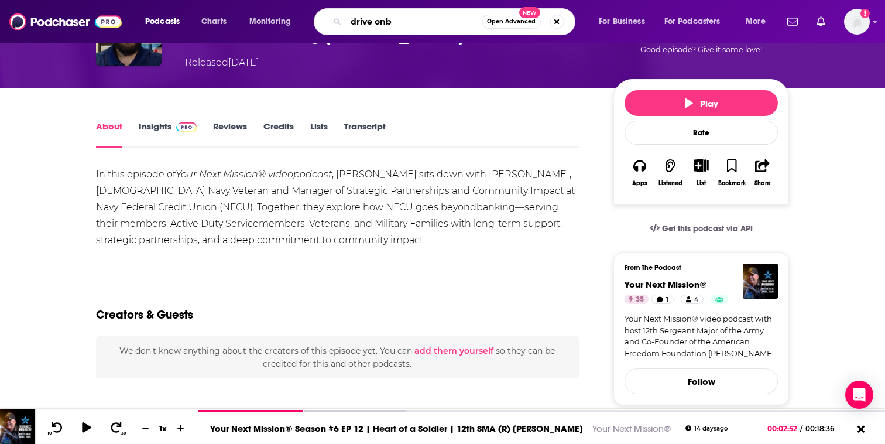
type input "drive on"
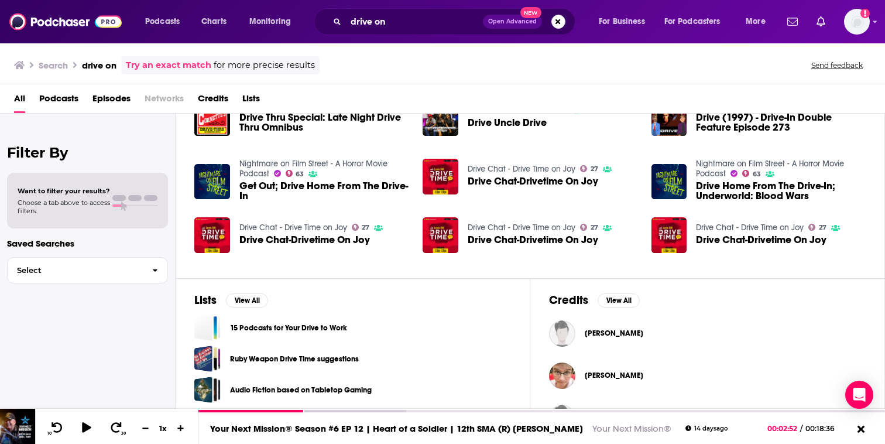
scroll to position [217, 0]
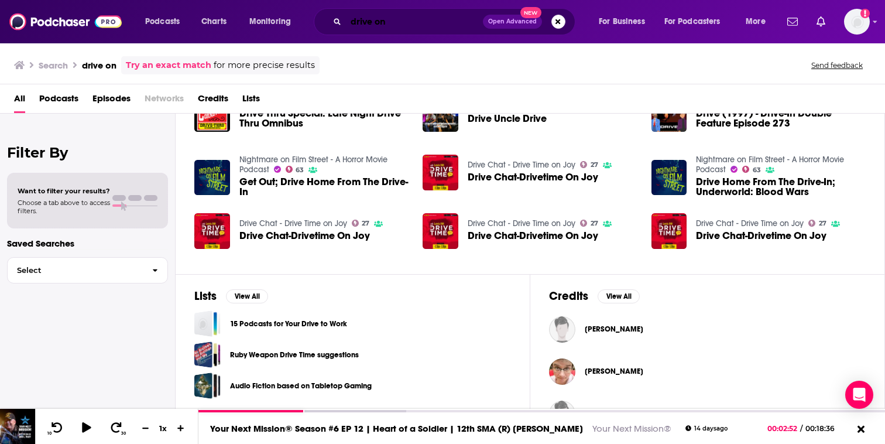
click at [393, 22] on input "drive on" at bounding box center [414, 21] width 137 height 19
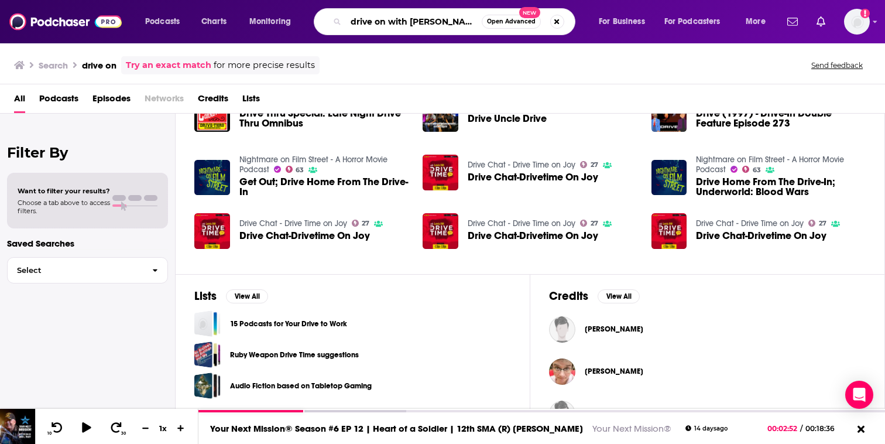
type input "drive on with [PERSON_NAME]"
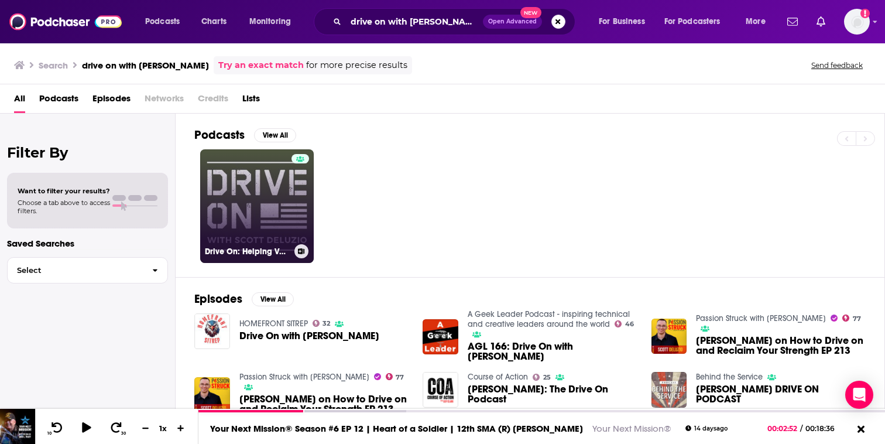
click at [268, 205] on link "Drive On: Helping Veterans Navigate [MEDICAL_DATA] & Life After Military Service" at bounding box center [257, 206] width 114 height 114
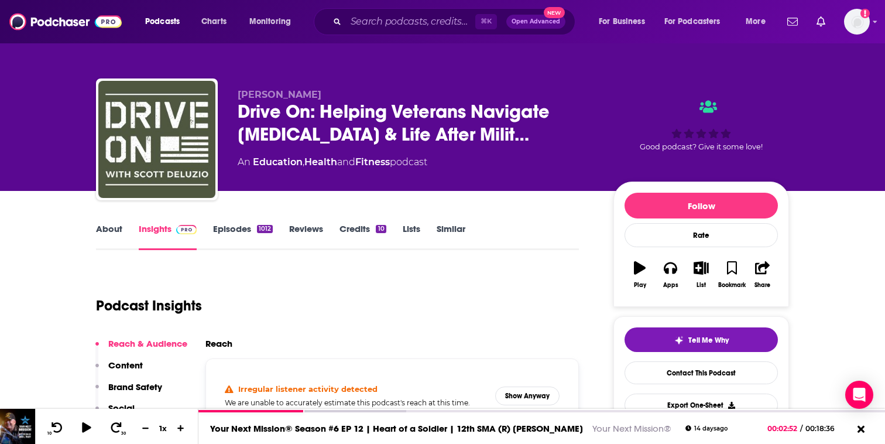
click at [112, 227] on link "About" at bounding box center [109, 236] width 26 height 27
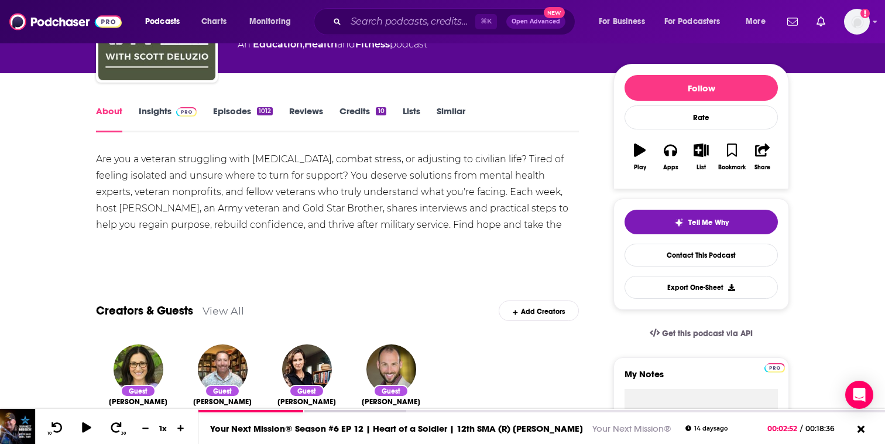
scroll to position [123, 0]
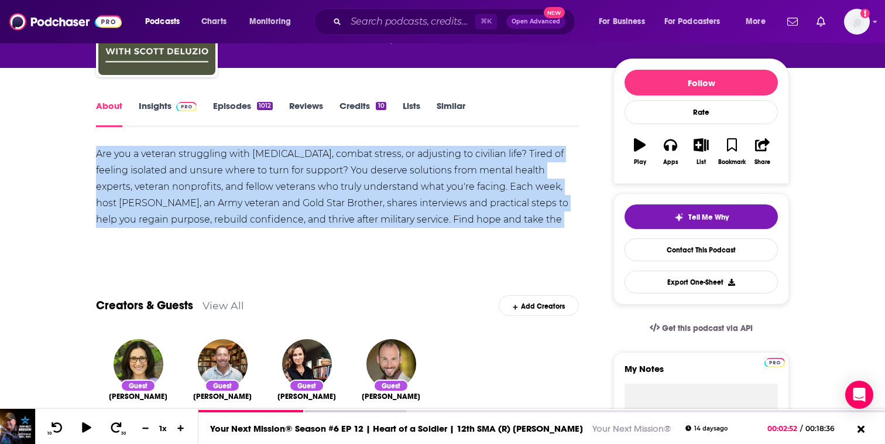
drag, startPoint x: 94, startPoint y: 153, endPoint x: 578, endPoint y: 231, distance: 490.3
copy div "Are you a veteran struggling with [MEDICAL_DATA], combat stress, or adjusting t…"
click at [236, 114] on link "Episodes 1012" at bounding box center [243, 113] width 60 height 27
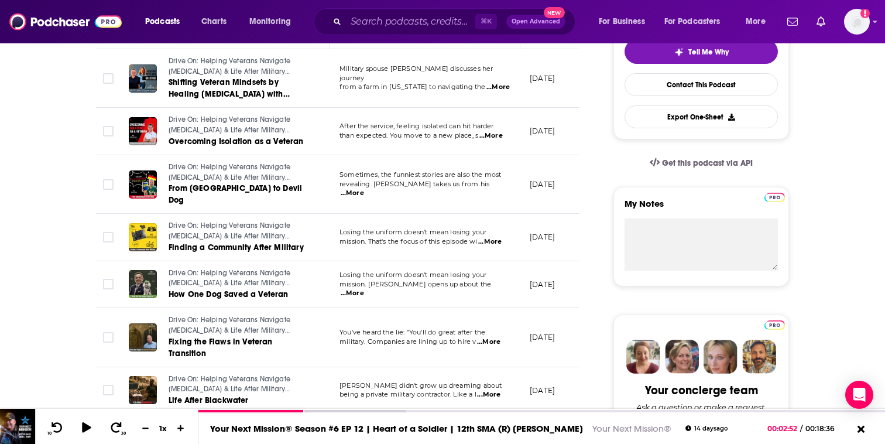
scroll to position [235, 0]
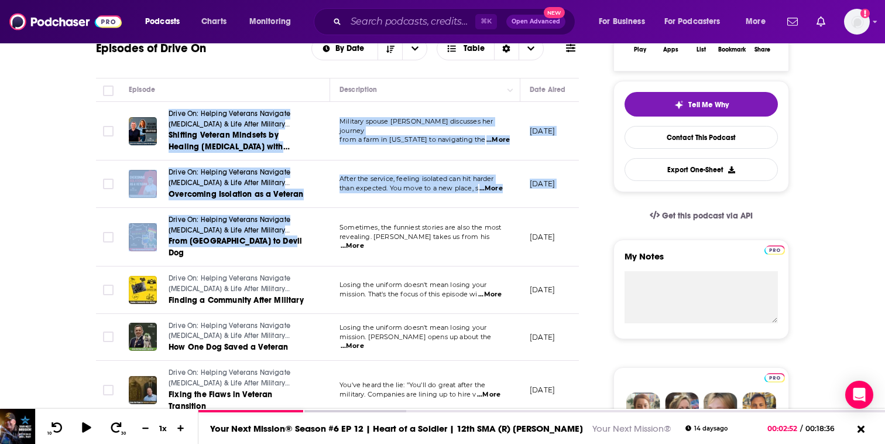
drag, startPoint x: 161, startPoint y: 108, endPoint x: 318, endPoint y: 245, distance: 208.7
copy tbody "Drive On: Helping Veterans Navigate [MEDICAL_DATA] & Life After Military Servic…"
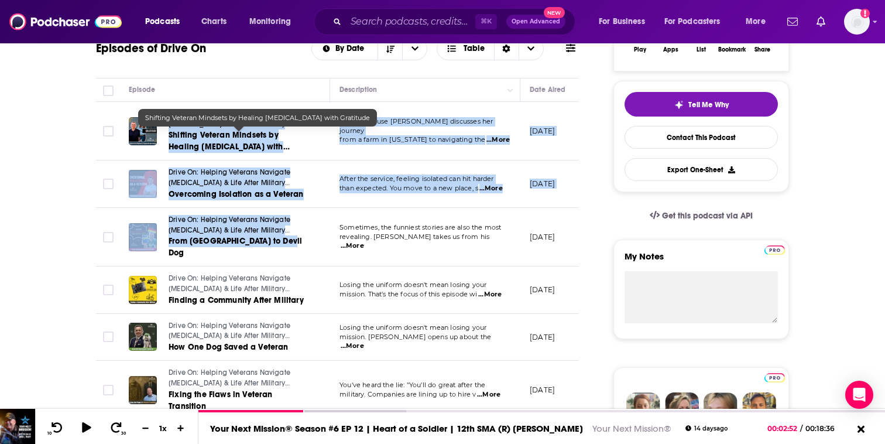
click at [249, 148] on link "Shifting Veteran Mindsets by Healing [MEDICAL_DATA] with Gratitude" at bounding box center [239, 140] width 140 height 23
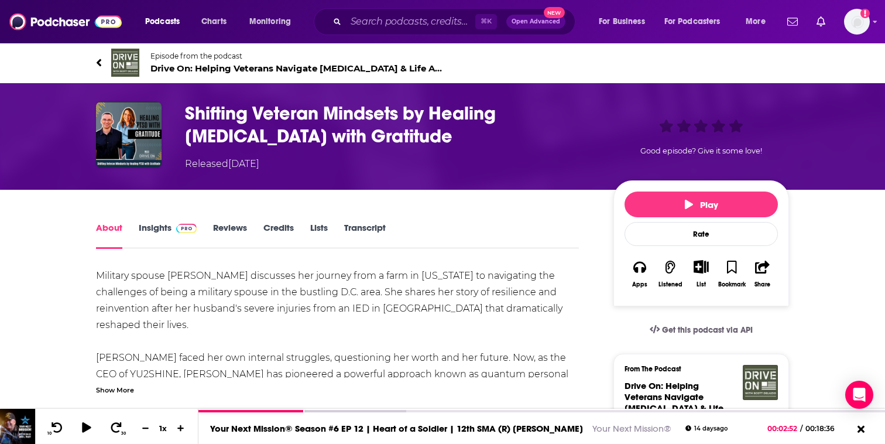
click at [351, 224] on link "Transcript" at bounding box center [365, 235] width 42 height 27
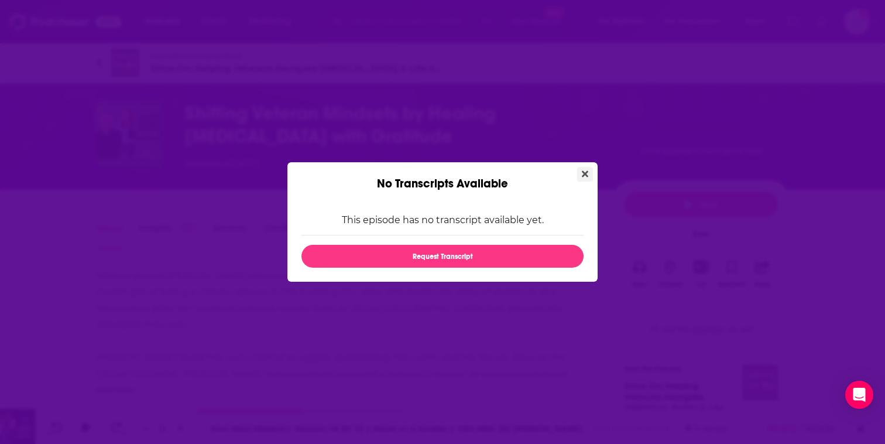
click at [587, 175] on icon "Close" at bounding box center [585, 174] width 6 height 6
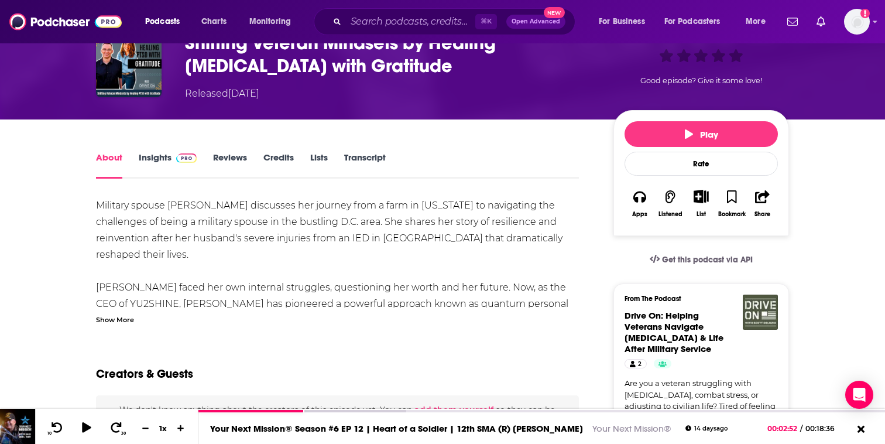
scroll to position [124, 0]
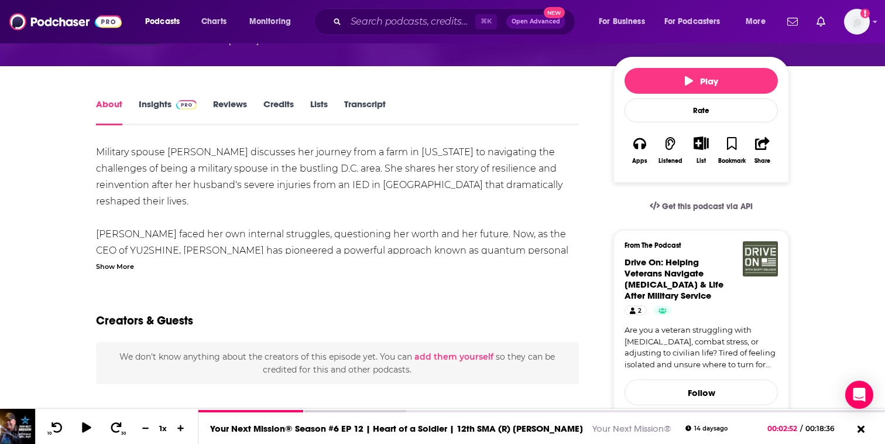
click at [114, 265] on div "Show More" at bounding box center [115, 265] width 38 height 11
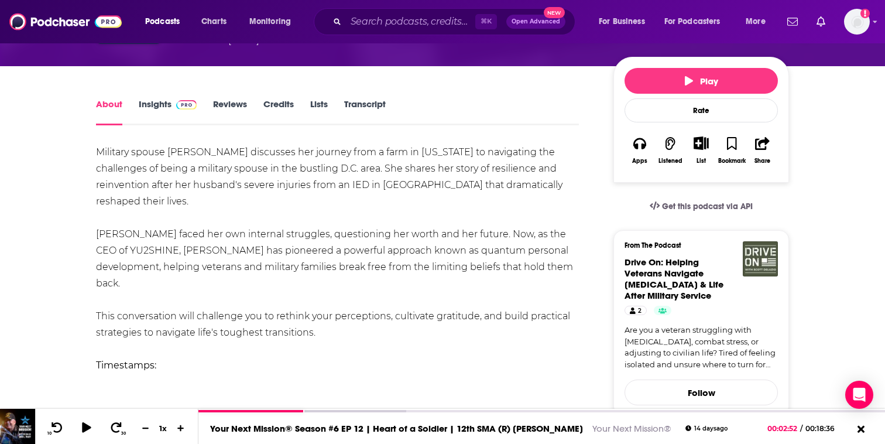
drag, startPoint x: 94, startPoint y: 155, endPoint x: 334, endPoint y: 299, distance: 279.6
copy div "Military spouse [PERSON_NAME] discusses her journey from a farm in [US_STATE] t…"
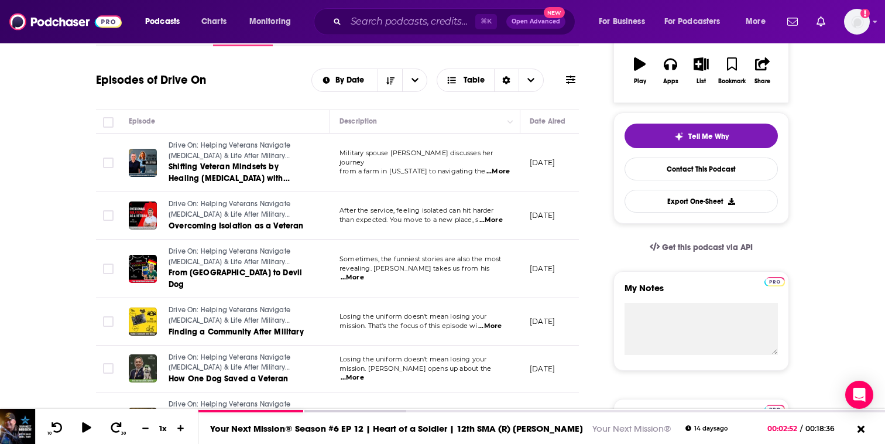
scroll to position [205, 0]
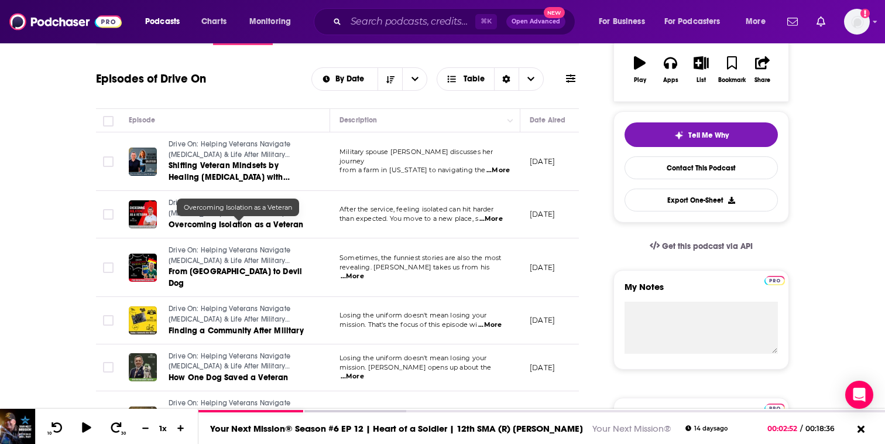
click at [294, 221] on span "Overcoming Isolation as a Veteran" at bounding box center [236, 225] width 135 height 10
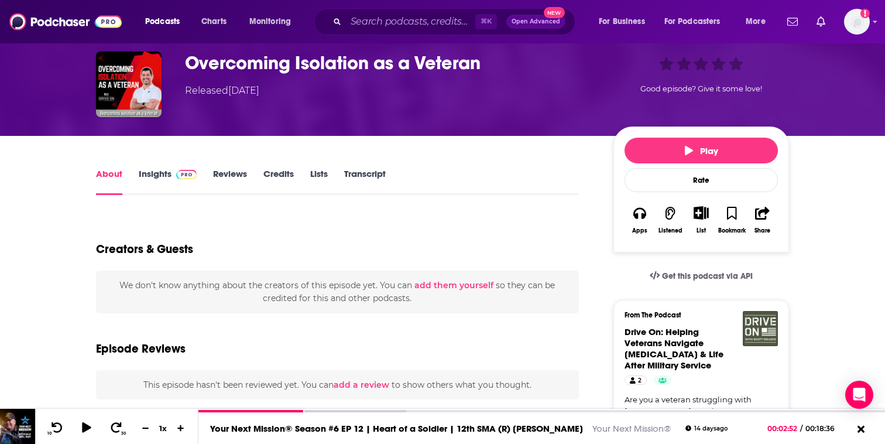
scroll to position [122, 0]
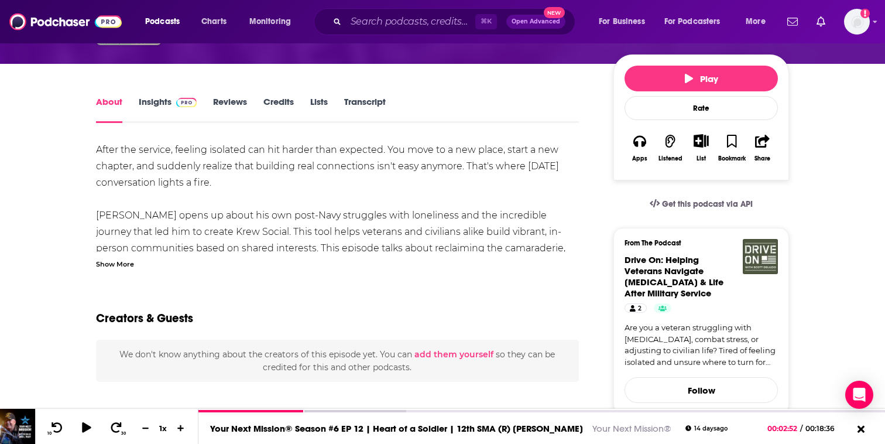
click at [118, 258] on div "Show More" at bounding box center [115, 263] width 38 height 11
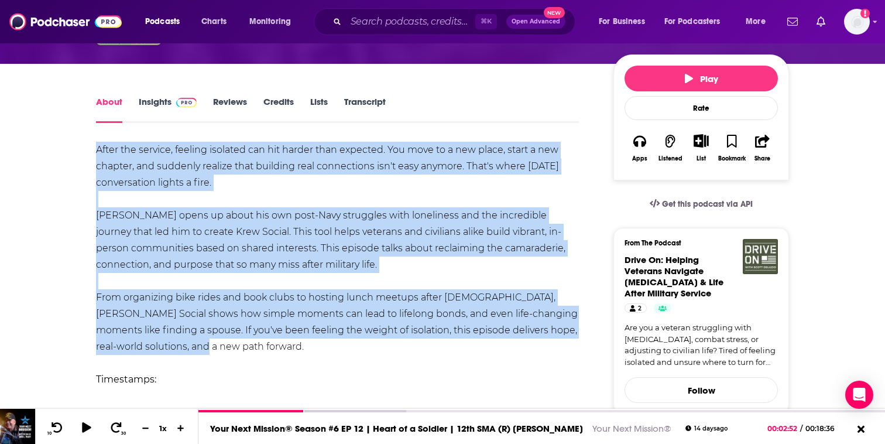
drag, startPoint x: 95, startPoint y: 148, endPoint x: 221, endPoint y: 341, distance: 230.4
copy div "After the service, feeling isolated can hit harder than expected. You move to a…"
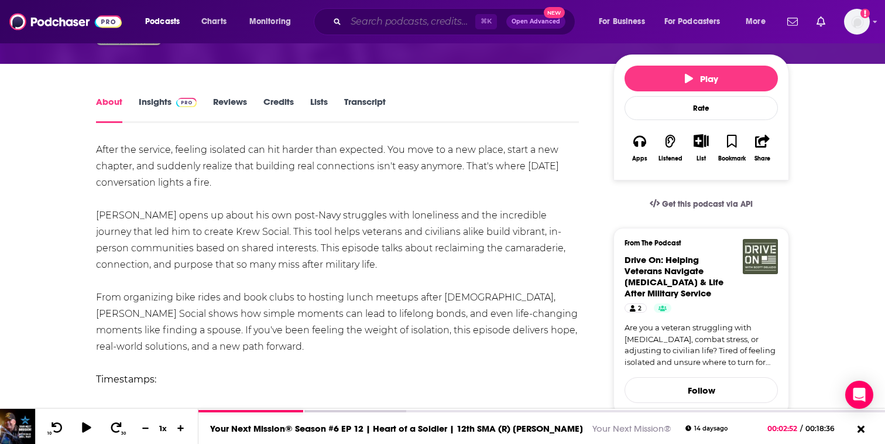
click at [375, 18] on input "Search podcasts, credits, & more..." at bounding box center [410, 21] width 129 height 19
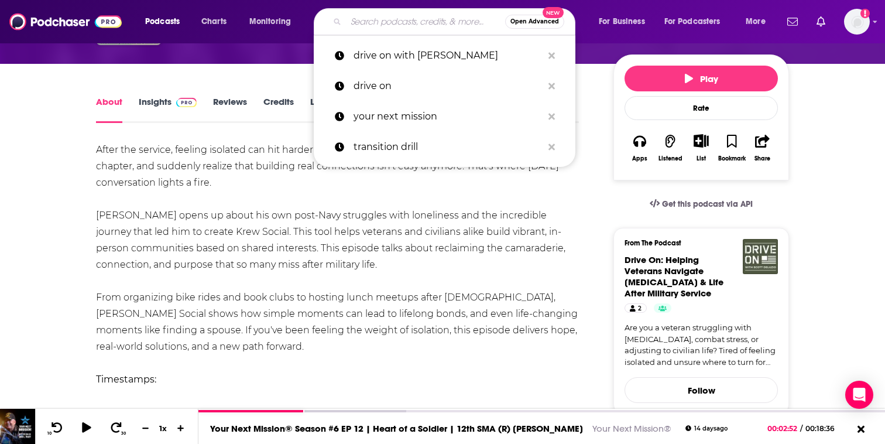
paste input "A Slight Change of Plans"
type input "A Slight Change of Plans"
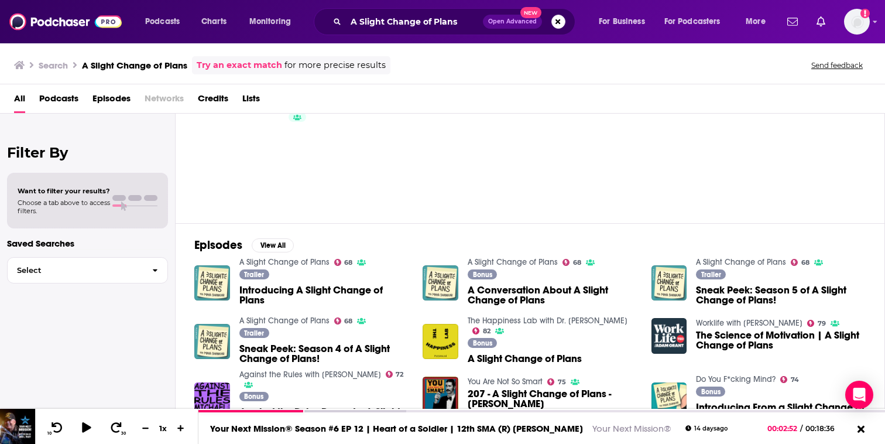
scroll to position [66, 0]
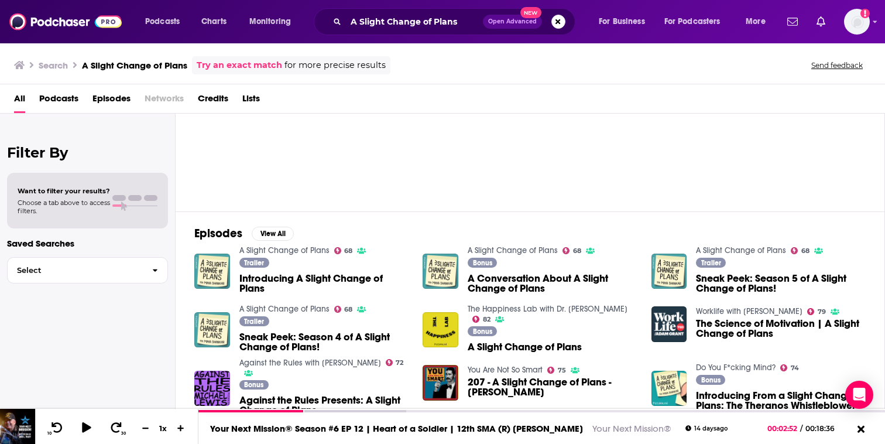
click at [307, 250] on link "A Slight Change of Plans" at bounding box center [284, 250] width 90 height 10
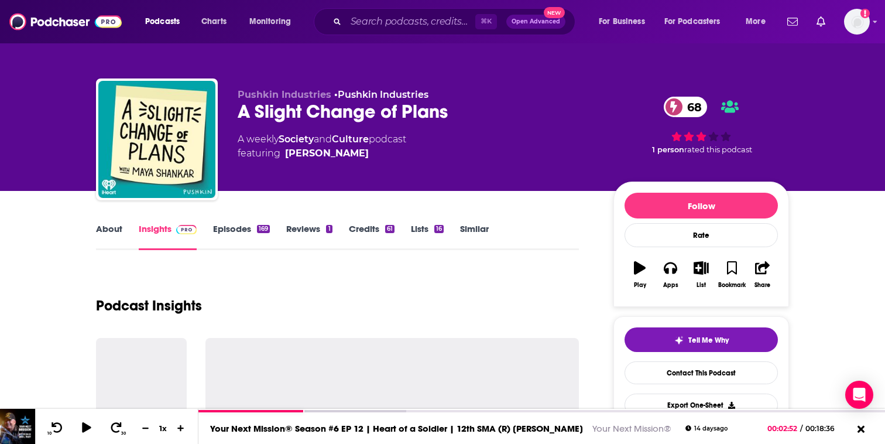
click at [109, 231] on link "About" at bounding box center [109, 236] width 26 height 27
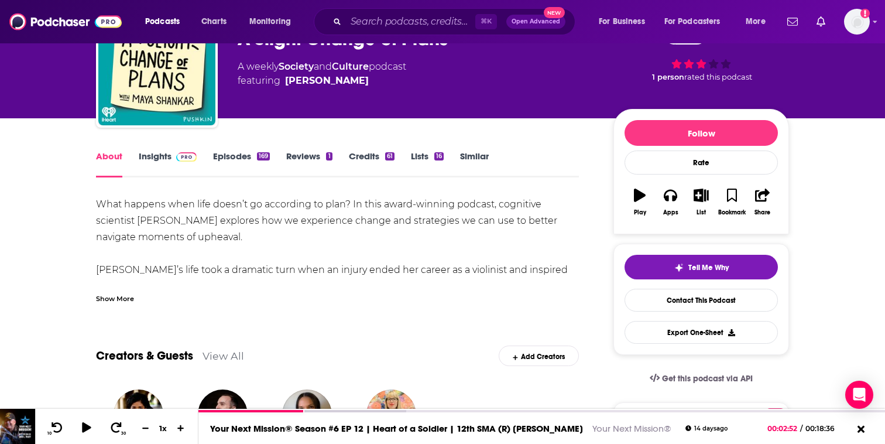
scroll to position [73, 0]
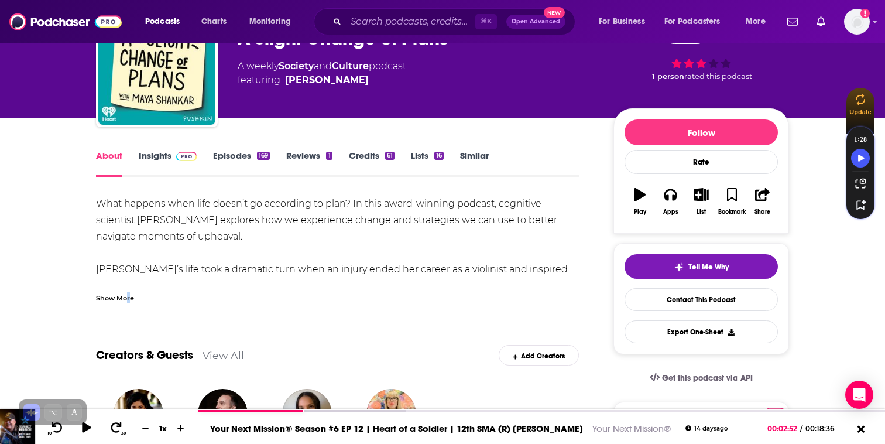
click at [128, 299] on div "Show More" at bounding box center [115, 297] width 38 height 11
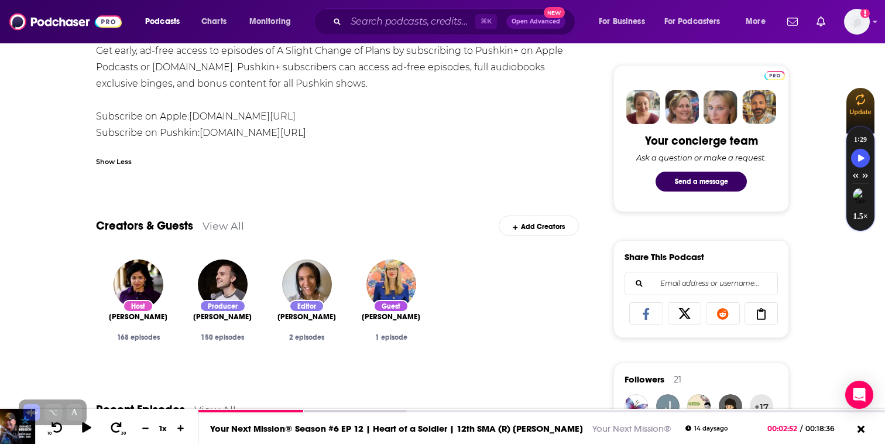
scroll to position [0, 0]
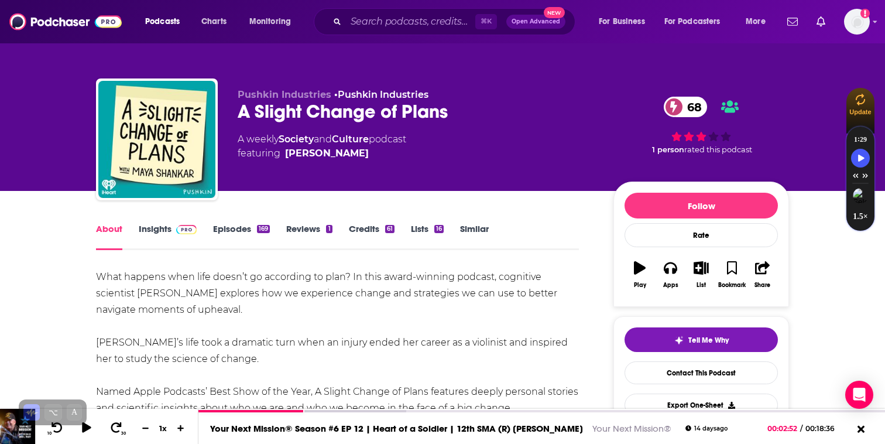
click at [226, 228] on link "Episodes 169" at bounding box center [241, 236] width 57 height 27
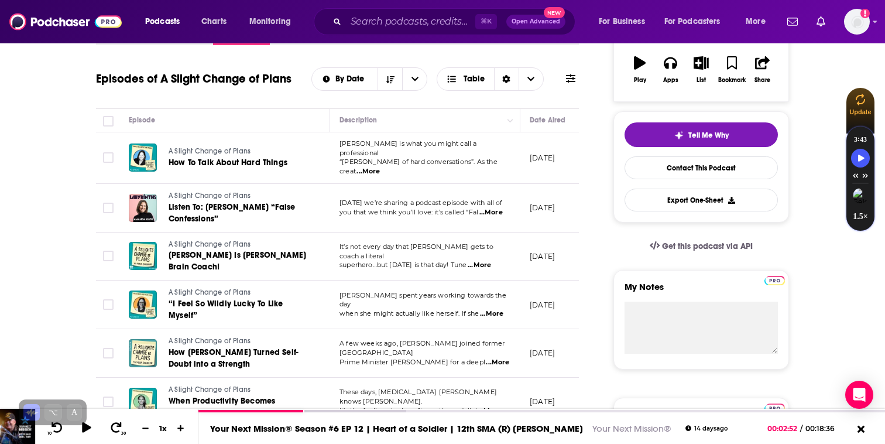
scroll to position [73, 0]
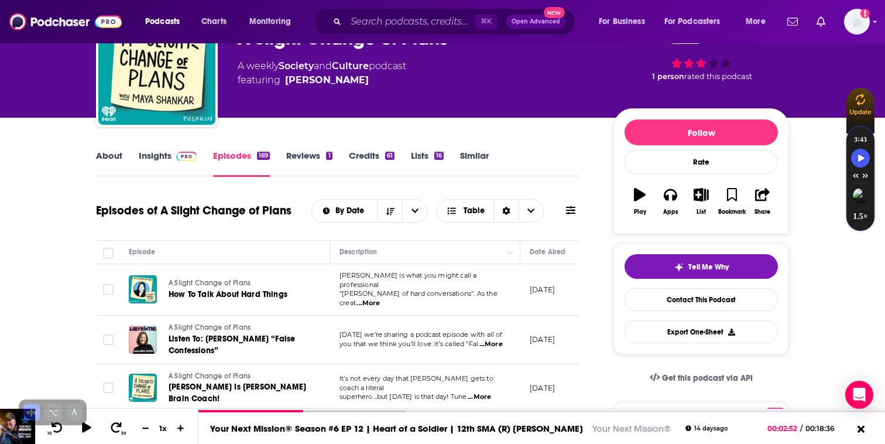
click at [181, 162] on link "Insights" at bounding box center [168, 163] width 58 height 27
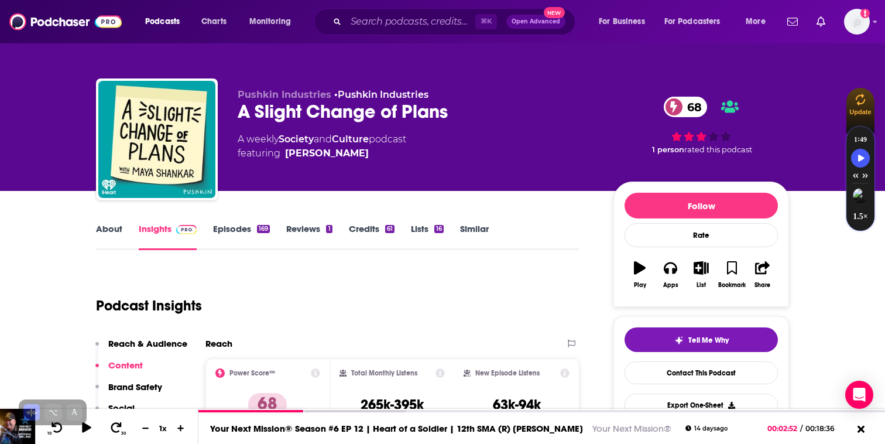
click at [238, 225] on link "Episodes 169" at bounding box center [241, 236] width 57 height 27
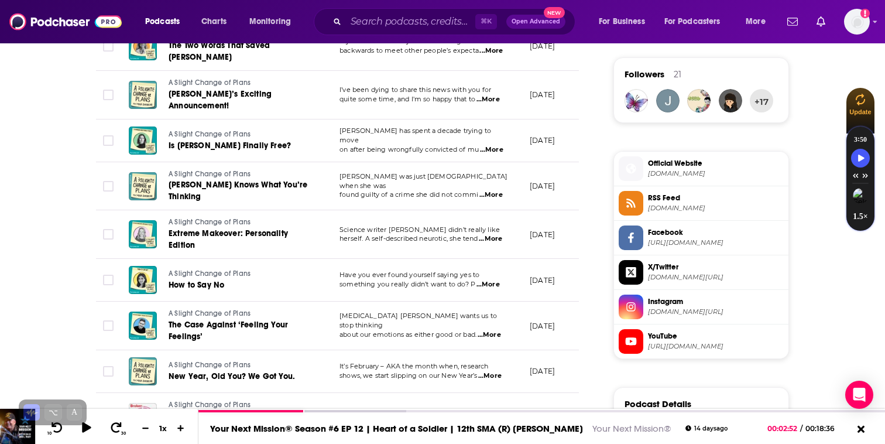
scroll to position [844, 0]
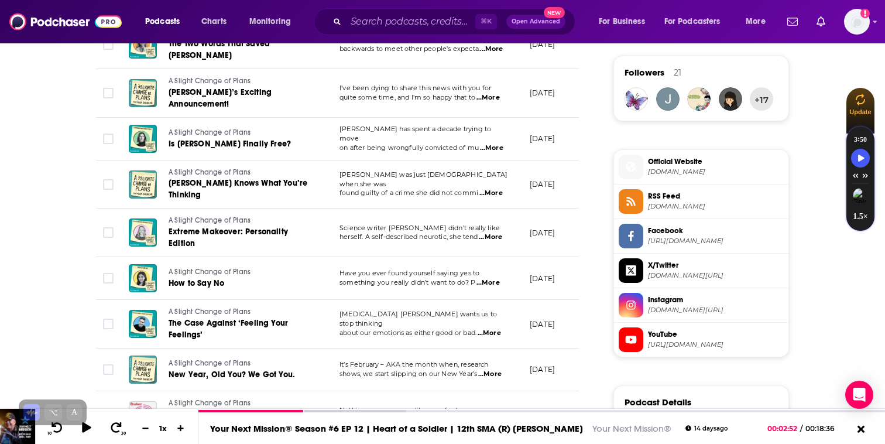
click at [493, 278] on span "...More" at bounding box center [488, 282] width 23 height 9
click at [525, 231] on td "[DATE]" at bounding box center [558, 232] width 76 height 49
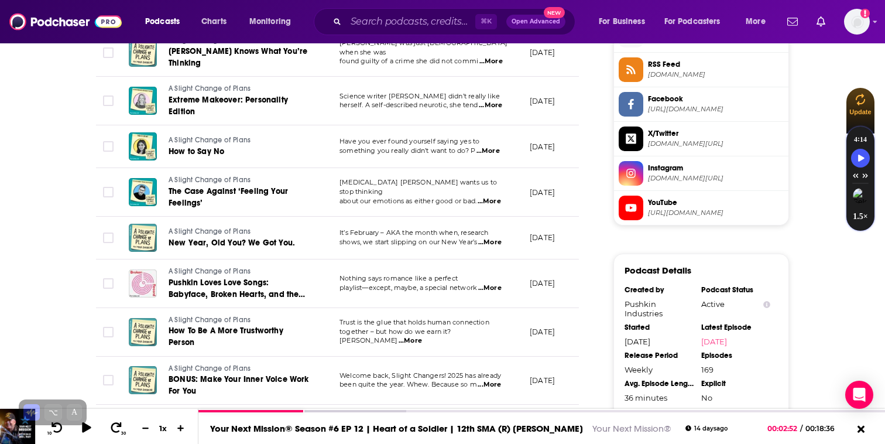
scroll to position [977, 0]
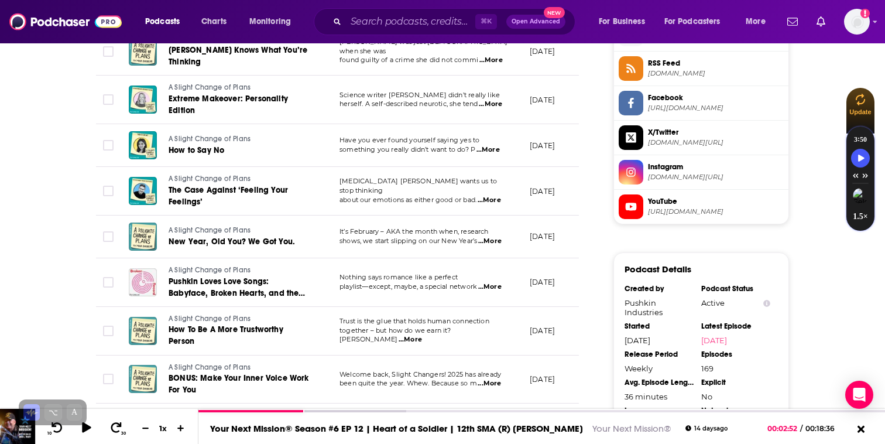
click at [492, 196] on span "...More" at bounding box center [489, 200] width 23 height 9
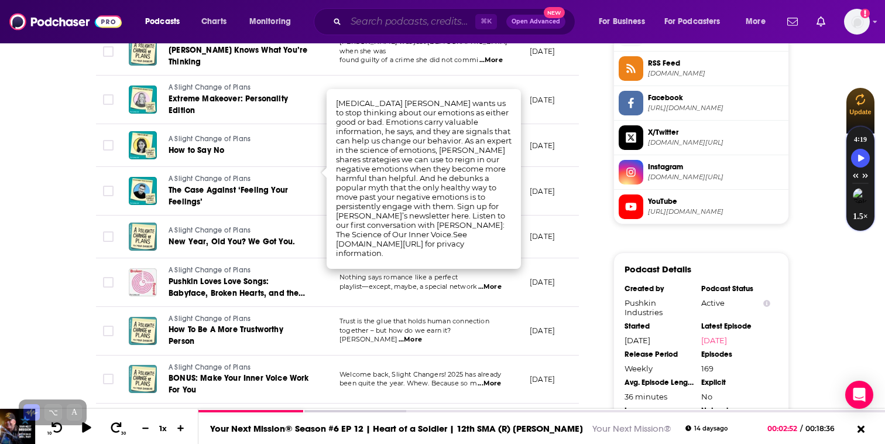
click at [348, 24] on input "Search podcasts, credits, & more..." at bounding box center [410, 21] width 129 height 19
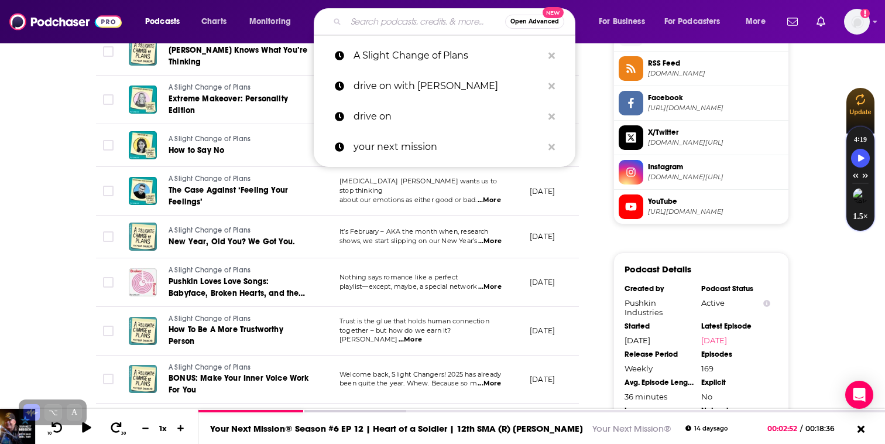
paste input "The Adversity Advantage with [PERSON_NAME]"
type input "The Adversity Advantage with [PERSON_NAME]"
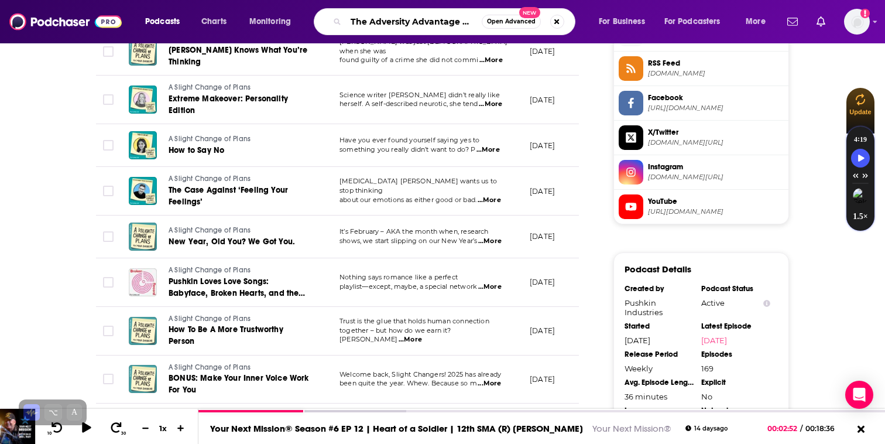
scroll to position [0, 58]
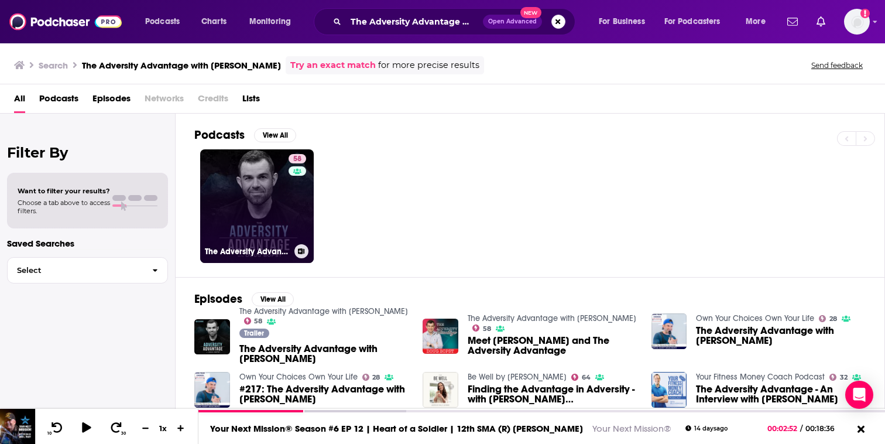
click at [270, 211] on link "58 The Adversity Advantage with [PERSON_NAME]" at bounding box center [257, 206] width 114 height 114
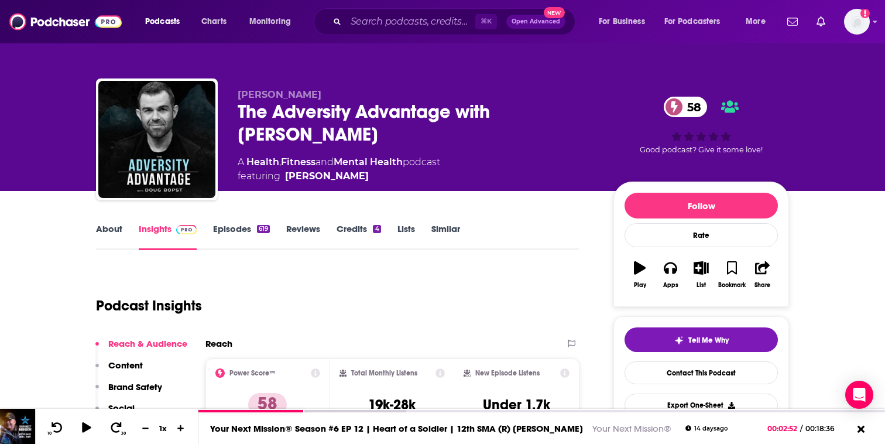
click at [114, 227] on link "About" at bounding box center [109, 236] width 26 height 27
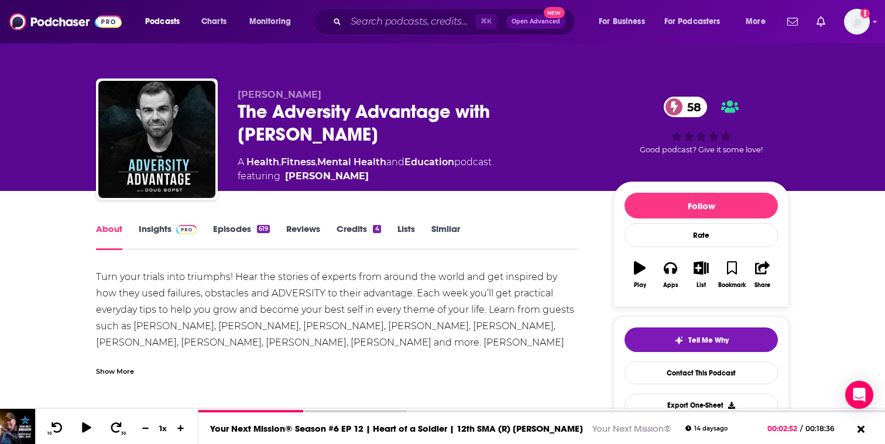
scroll to position [85, 0]
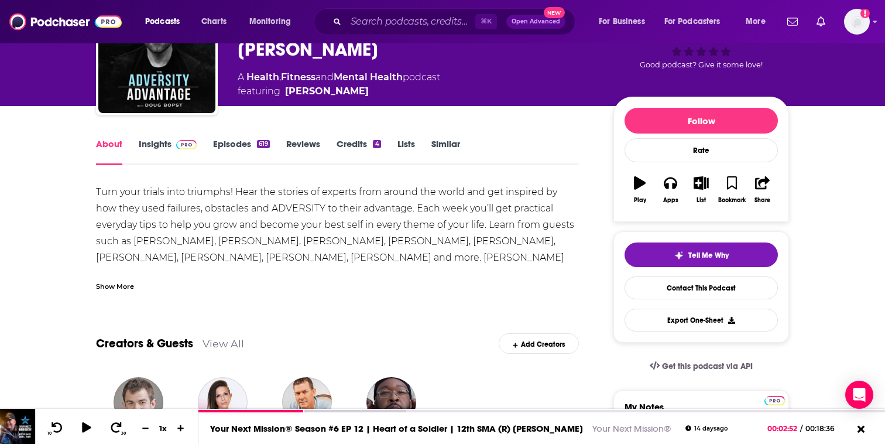
click at [129, 283] on div "Show More" at bounding box center [115, 285] width 38 height 11
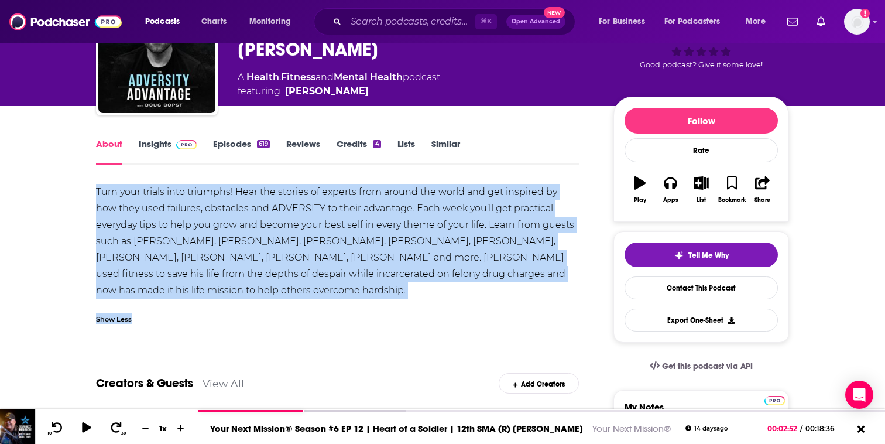
drag, startPoint x: 93, startPoint y: 187, endPoint x: 263, endPoint y: 318, distance: 214.6
copy div "Turn your trials into triumphs! Hear the stories of experts from around the wor…"
click at [157, 151] on link "Insights" at bounding box center [168, 151] width 58 height 27
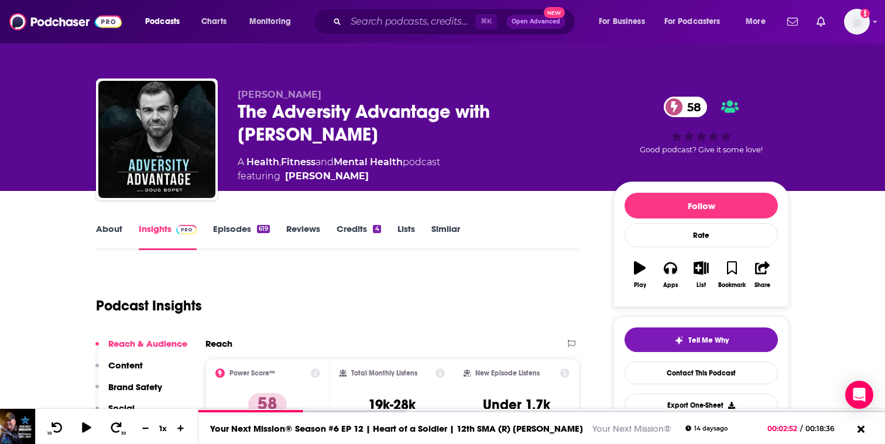
click at [241, 234] on link "Episodes 619" at bounding box center [241, 236] width 57 height 27
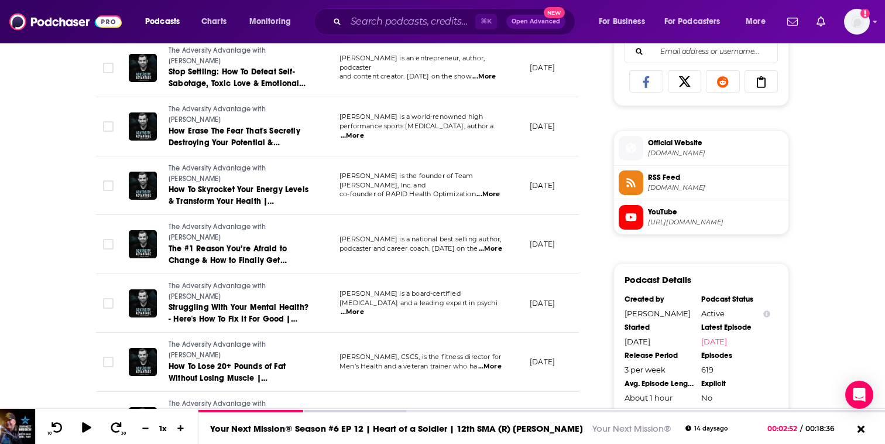
scroll to position [770, 0]
click at [496, 361] on span "...More" at bounding box center [489, 365] width 23 height 9
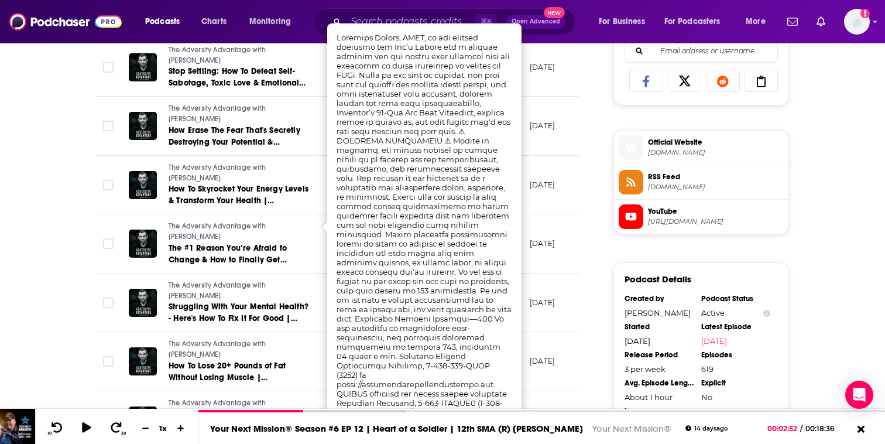
click at [533, 156] on td "[DATE]" at bounding box center [558, 185] width 76 height 59
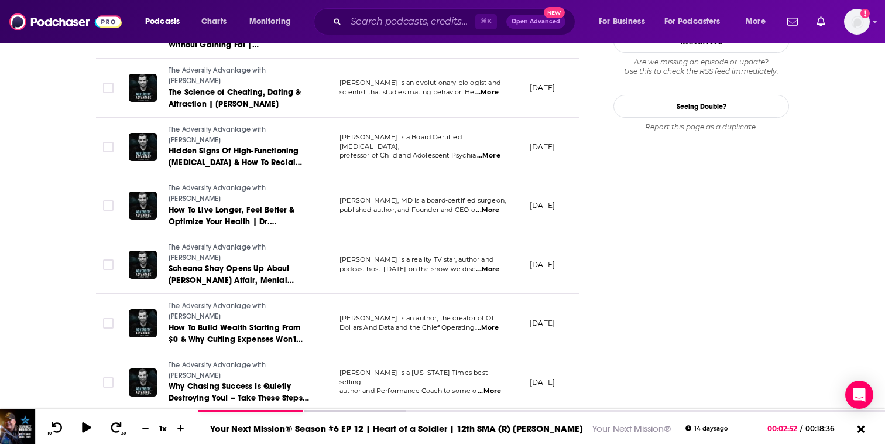
scroll to position [1280, 0]
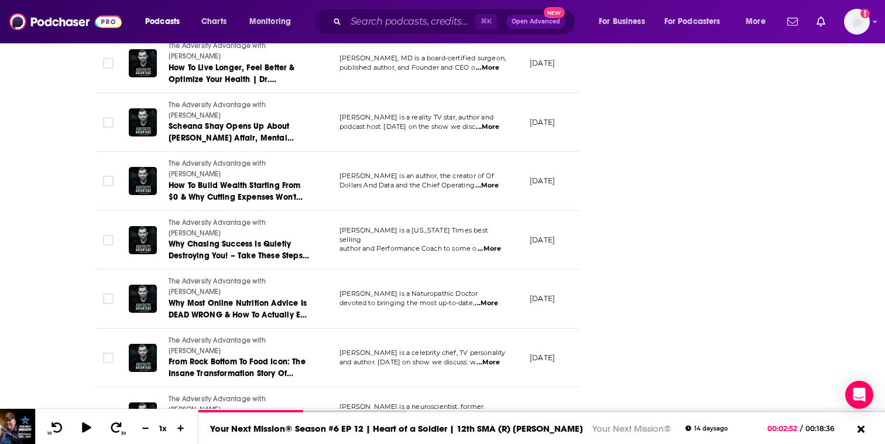
scroll to position [1421, 0]
click at [496, 357] on span "...More" at bounding box center [488, 361] width 23 height 9
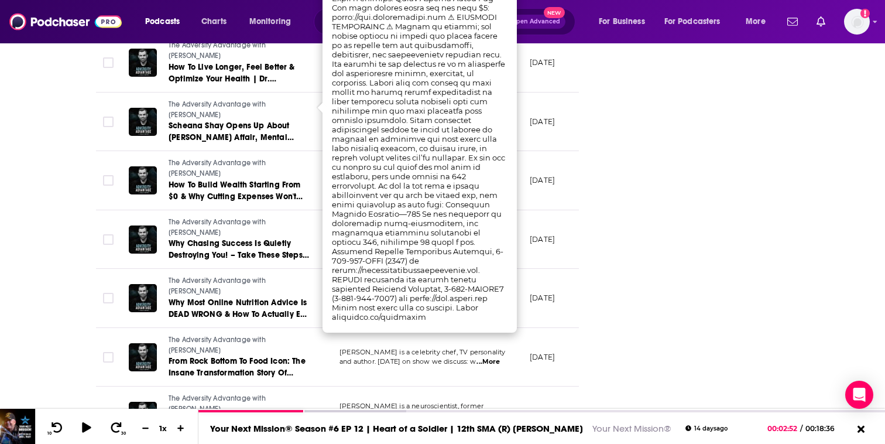
click at [577, 328] on td "[DATE]" at bounding box center [558, 357] width 76 height 59
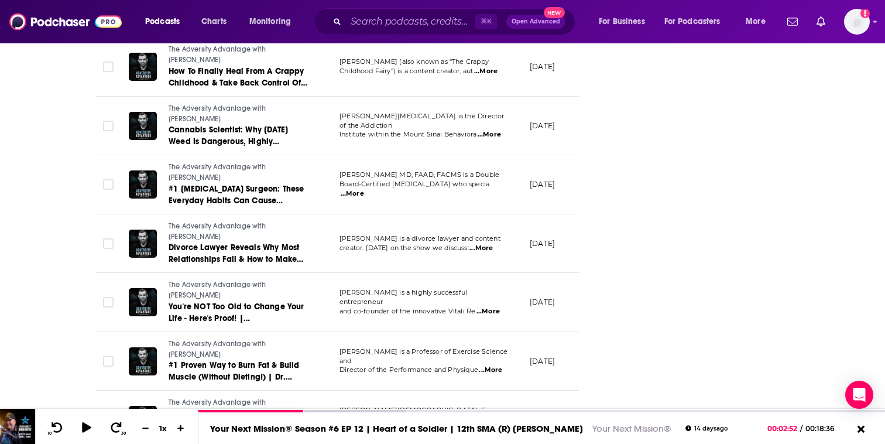
scroll to position [2007, 0]
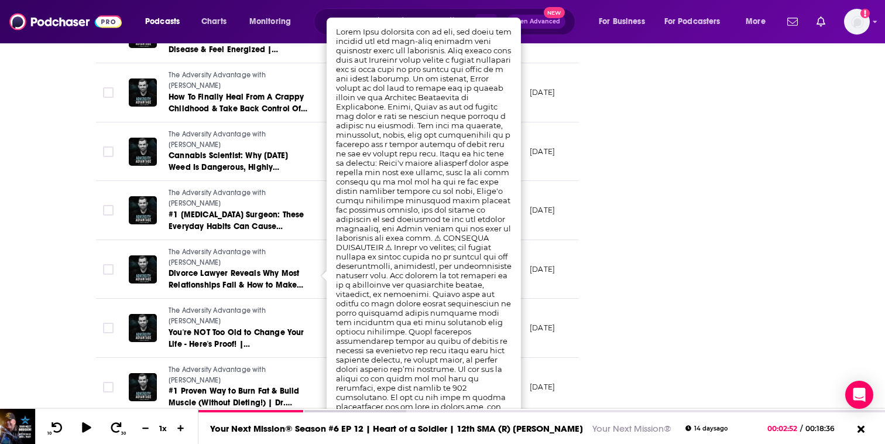
scroll to position [1973, 0]
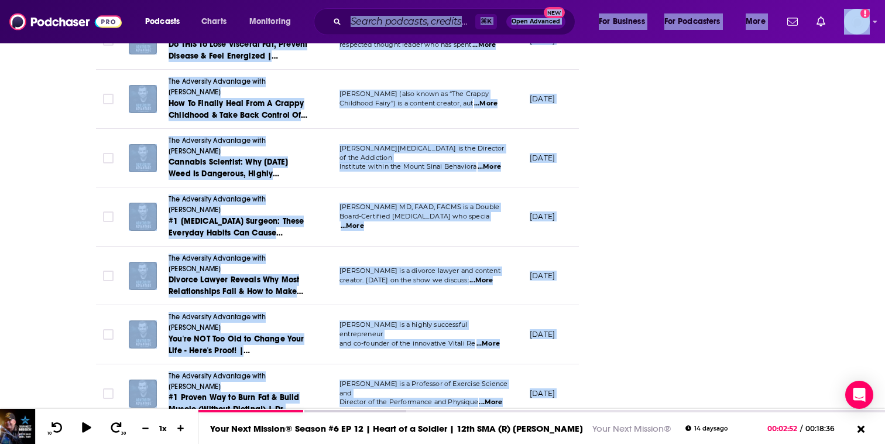
drag, startPoint x: 336, startPoint y: 37, endPoint x: 368, endPoint y: 64, distance: 42.0
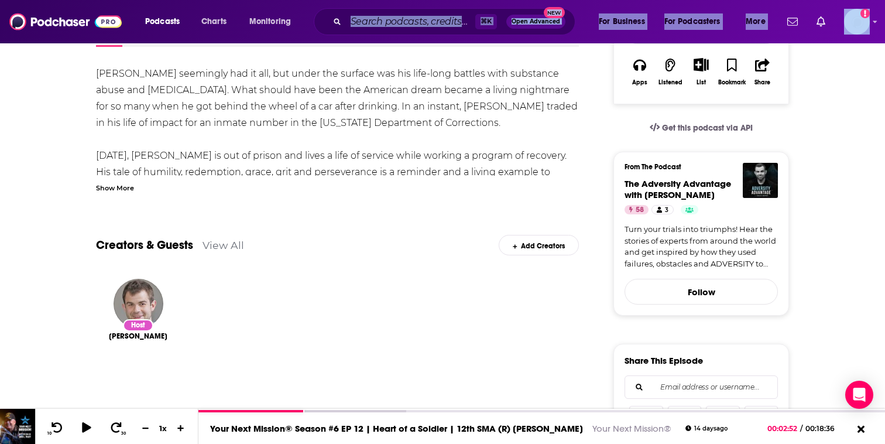
scroll to position [167, 0]
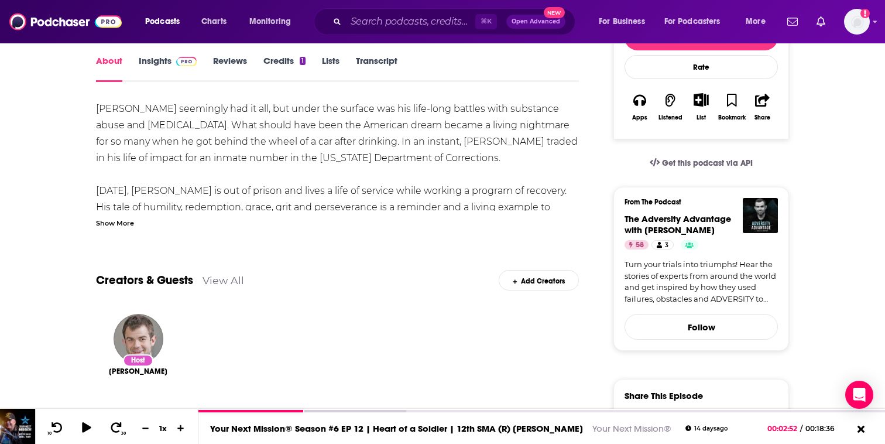
click at [135, 227] on div "Show More" at bounding box center [337, 222] width 483 height 11
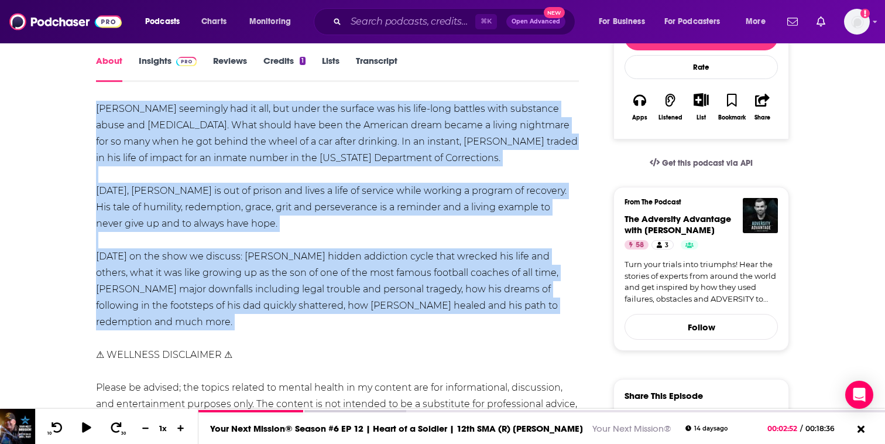
drag, startPoint x: 92, startPoint y: 108, endPoint x: 245, endPoint y: 329, distance: 268.4
copy div "[PERSON_NAME] seemingly had it all, but under the surface was his life-long bat…"
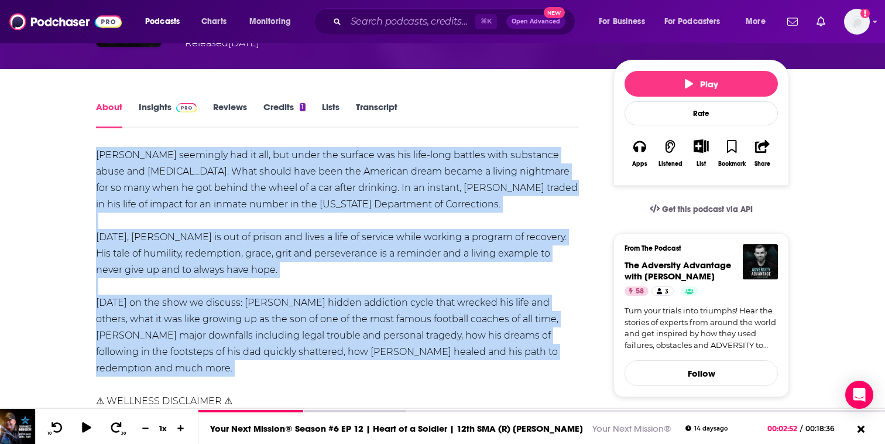
scroll to position [104, 0]
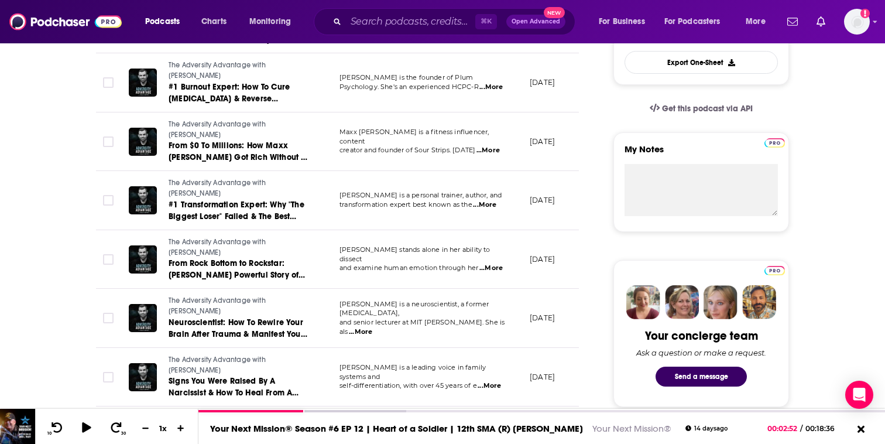
scroll to position [410, 0]
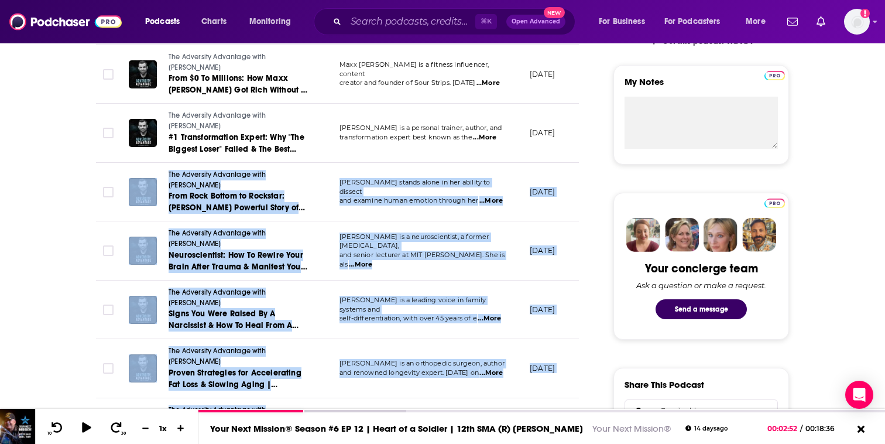
drag, startPoint x: 162, startPoint y: 146, endPoint x: 437, endPoint y: 385, distance: 364.3
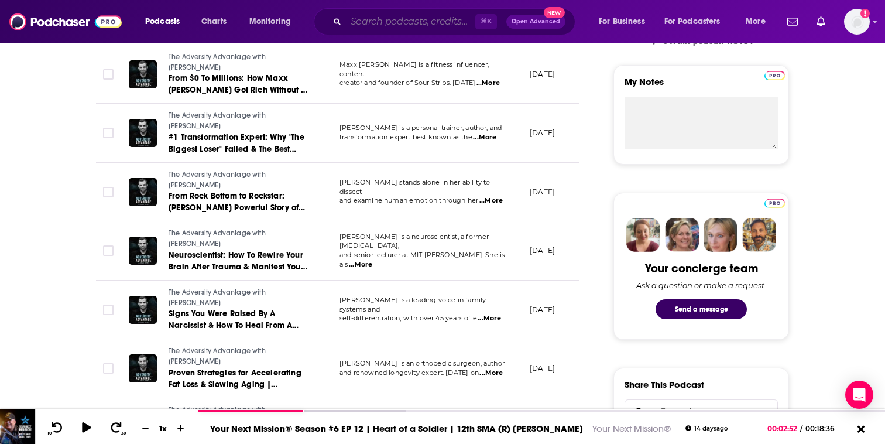
click at [397, 23] on input "Search podcasts, credits, & more..." at bounding box center [410, 21] width 129 height 19
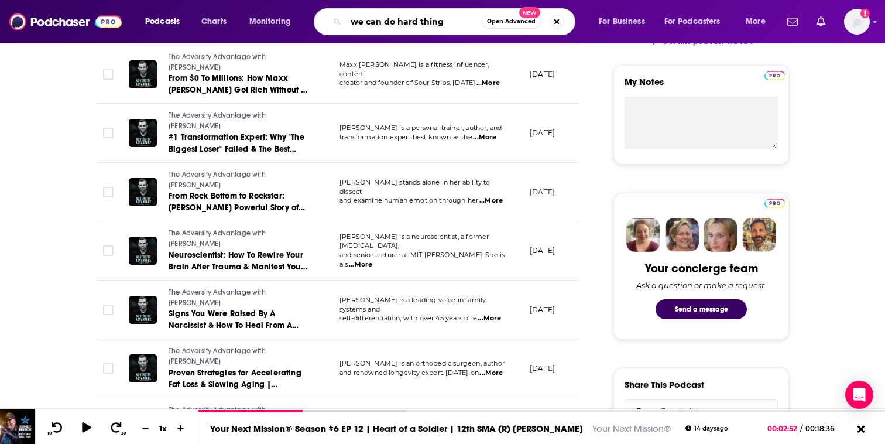
type input "we can do hard things"
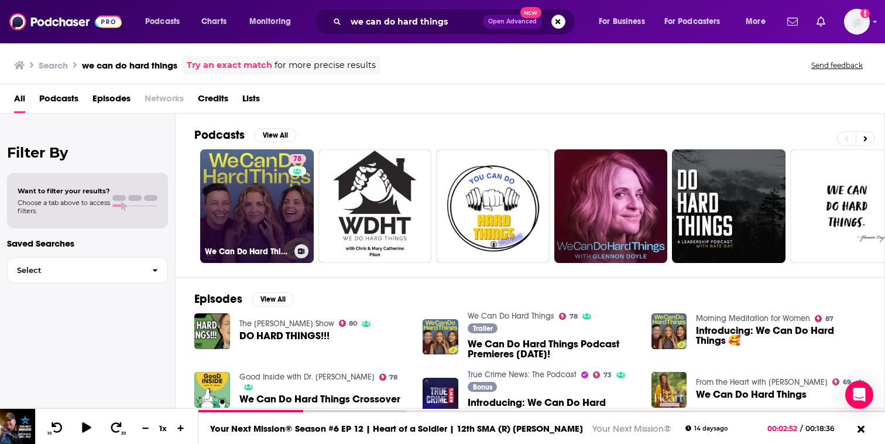
click at [259, 173] on link "78 We Can Do Hard Things" at bounding box center [257, 206] width 114 height 114
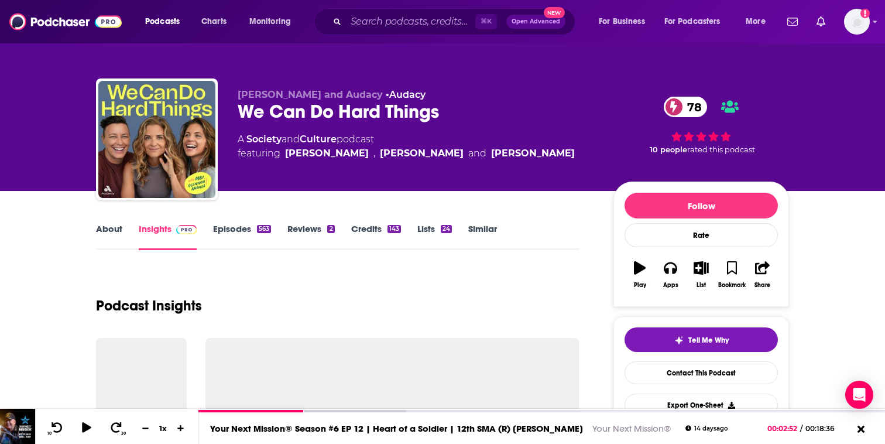
click at [117, 231] on link "About" at bounding box center [109, 236] width 26 height 27
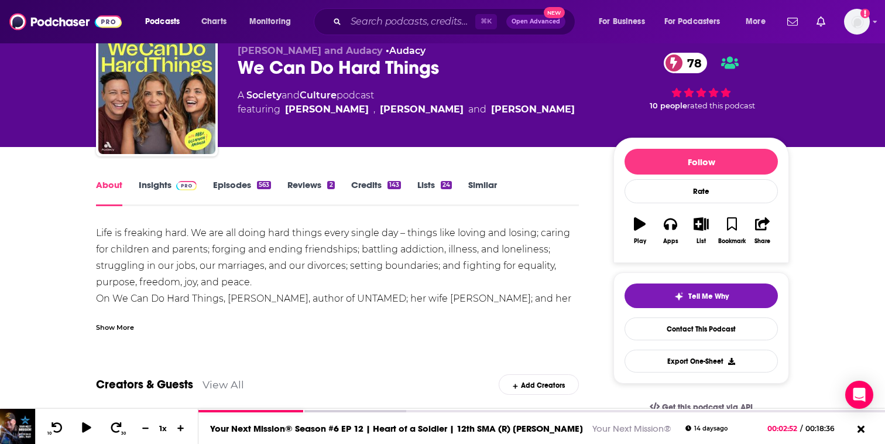
scroll to position [78, 0]
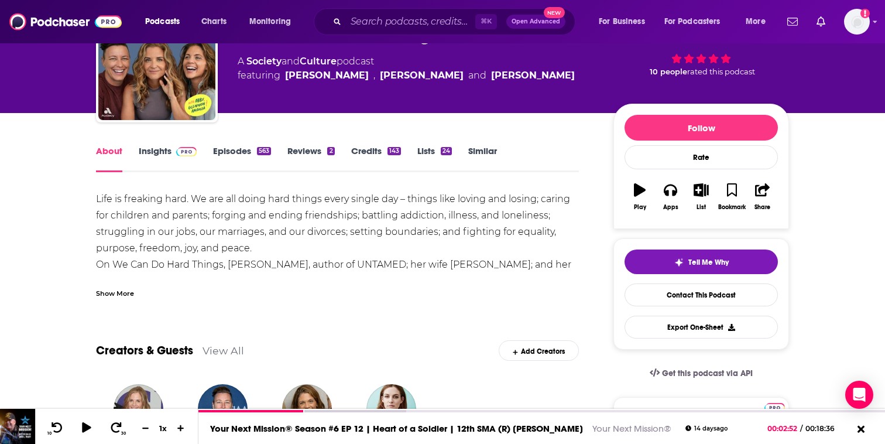
click at [131, 291] on div "Show More" at bounding box center [115, 292] width 38 height 11
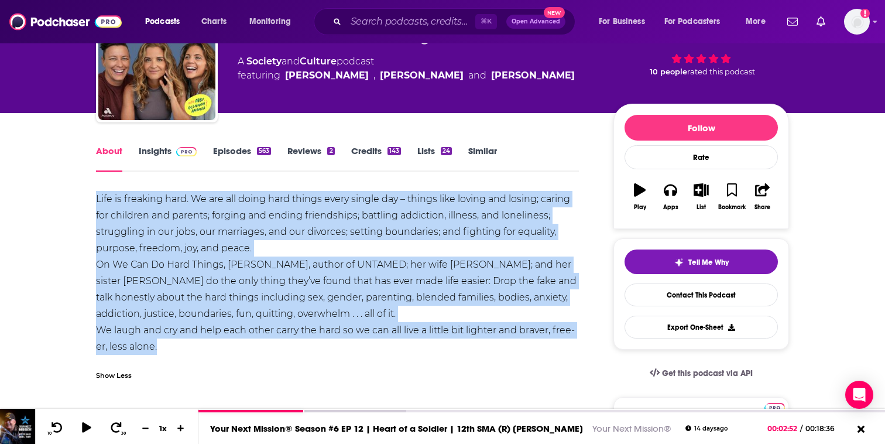
drag, startPoint x: 91, startPoint y: 197, endPoint x: 227, endPoint y: 349, distance: 204.0
click at [224, 149] on link "Episodes 563" at bounding box center [242, 158] width 58 height 27
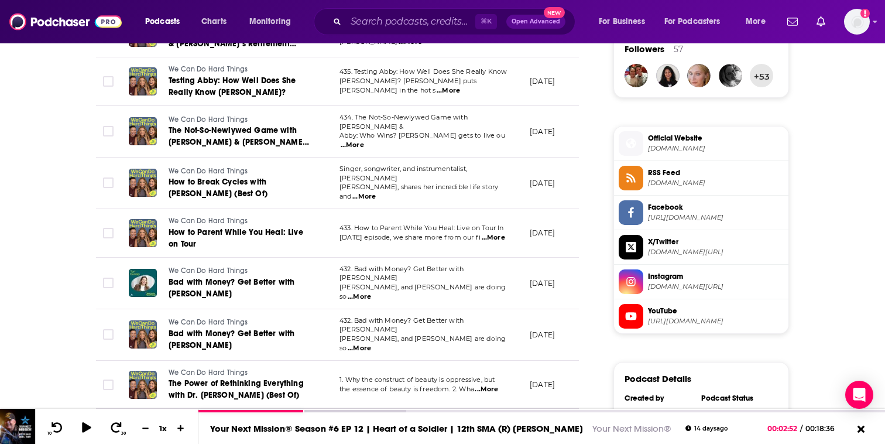
scroll to position [869, 0]
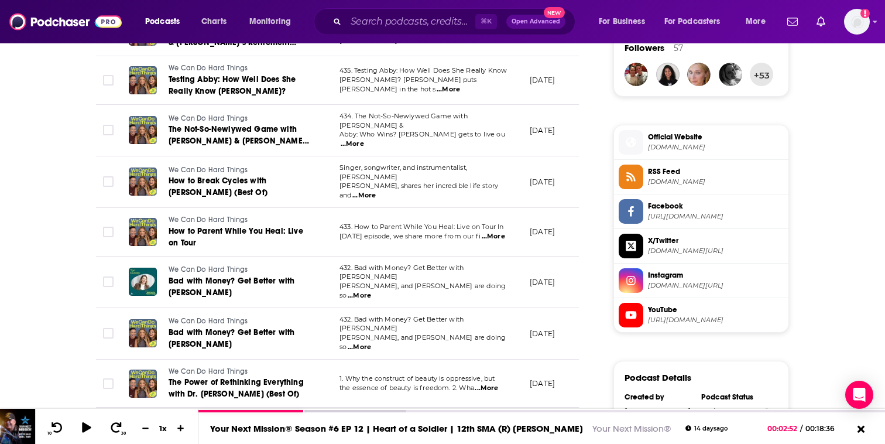
click at [376, 191] on span "...More" at bounding box center [363, 195] width 23 height 9
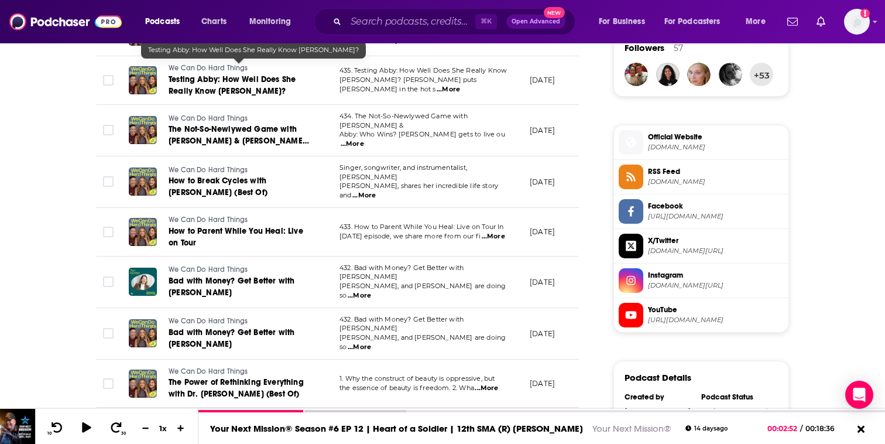
click at [290, 92] on td "We Can Do Hard Things Testing Abby: How Well Does She Really Know [PERSON_NAME]?" at bounding box center [224, 80] width 211 height 49
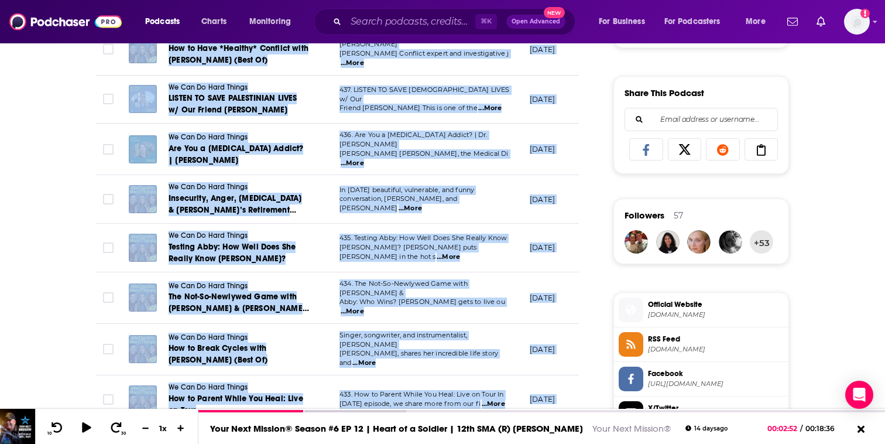
scroll to position [782, 0]
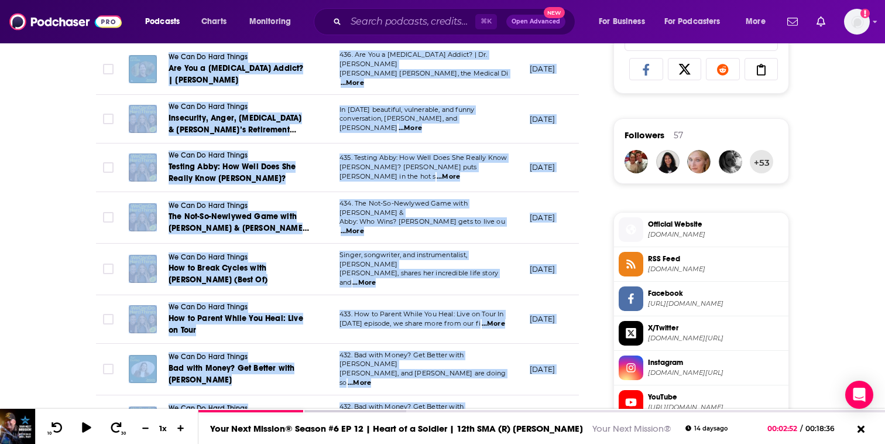
drag, startPoint x: 148, startPoint y: 101, endPoint x: 570, endPoint y: 304, distance: 468.4
click at [570, 304] on table "Episode Description Date Aired Reach Episode Guests Length We Can Do Hard Thing…" at bounding box center [337, 160] width 483 height 1256
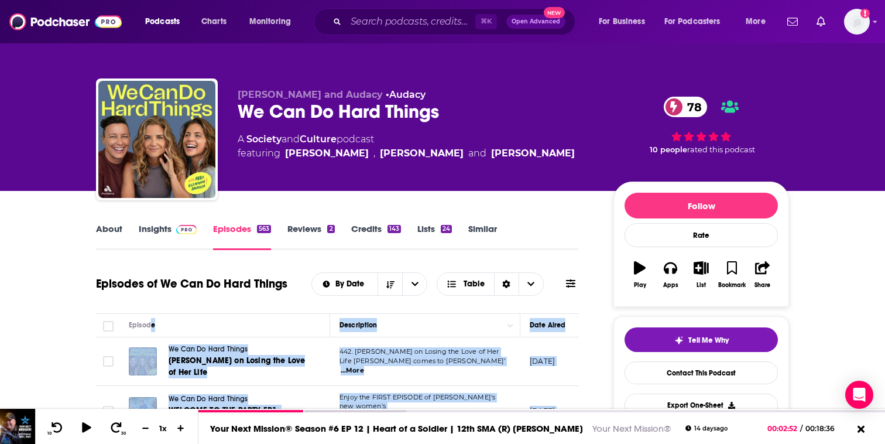
click at [114, 231] on link "About" at bounding box center [109, 236] width 26 height 27
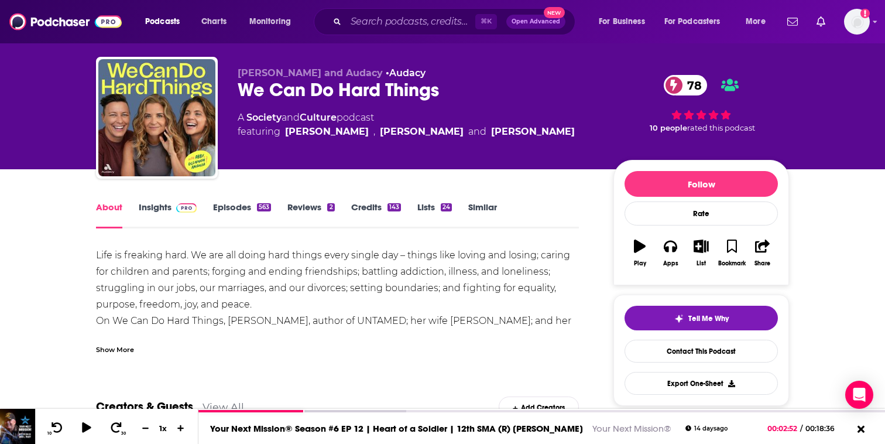
scroll to position [52, 0]
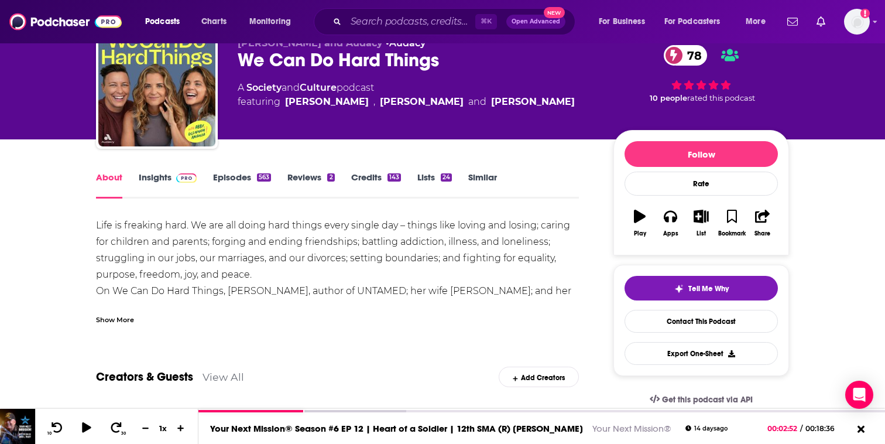
click at [131, 314] on div "Show More" at bounding box center [115, 318] width 38 height 11
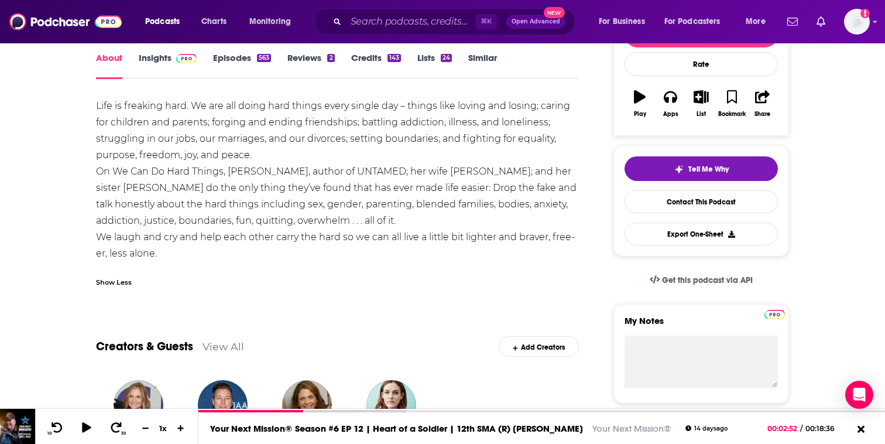
scroll to position [175, 0]
